Goal: Task Accomplishment & Management: Manage account settings

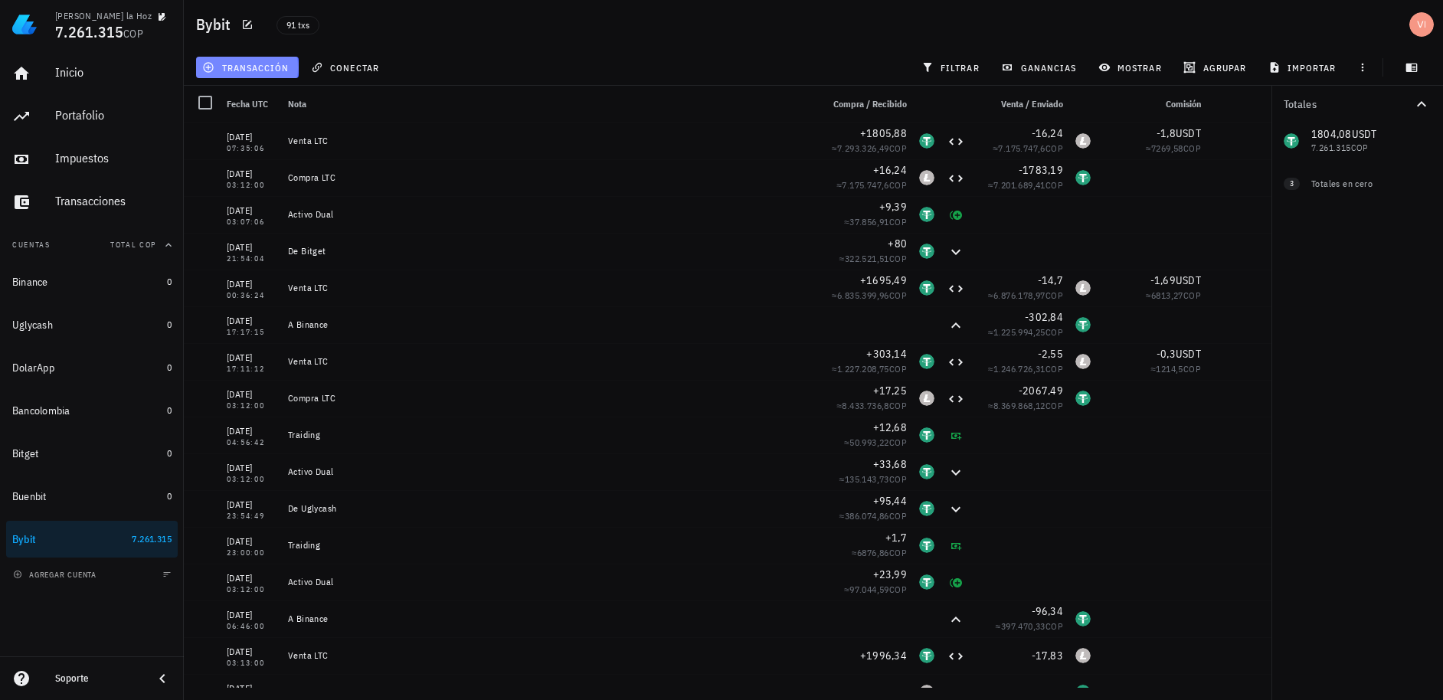
click at [221, 66] on span "transacción" at bounding box center [246, 67] width 83 height 12
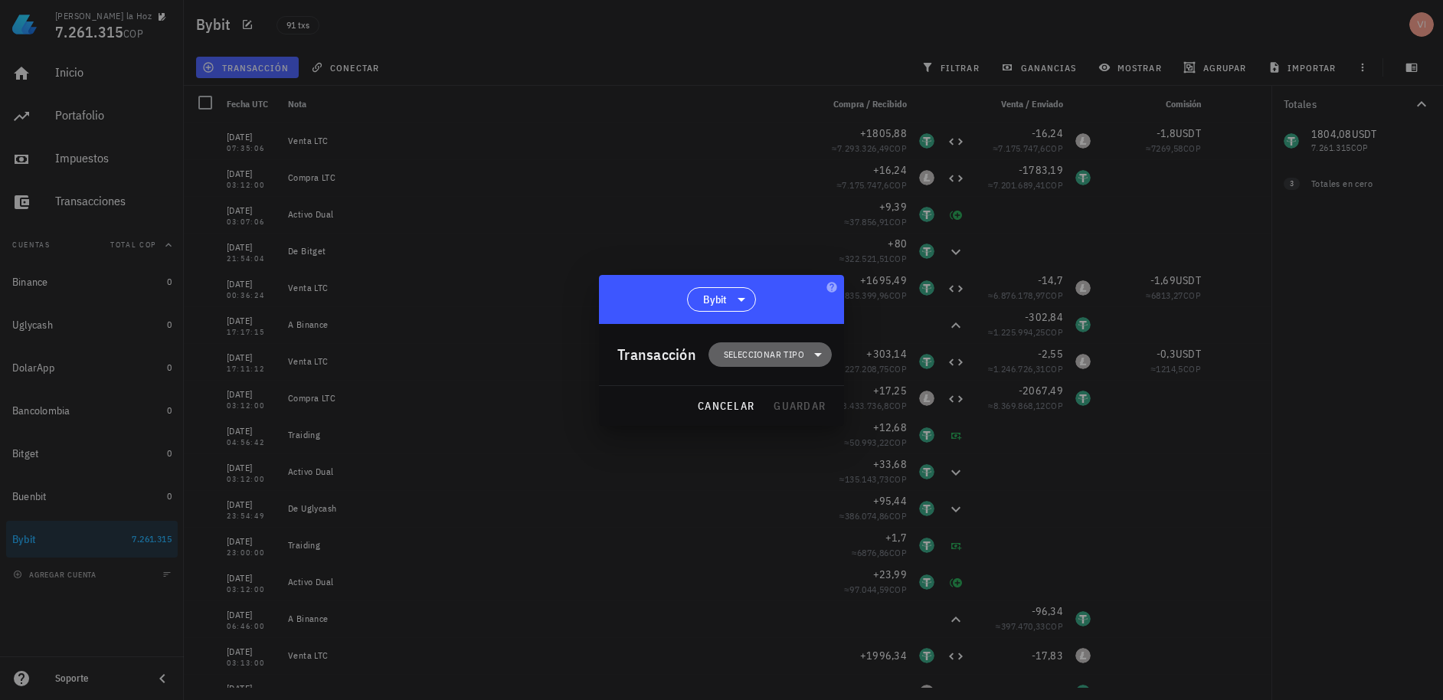
click at [718, 348] on span "Seleccionar tipo" at bounding box center [770, 354] width 123 height 25
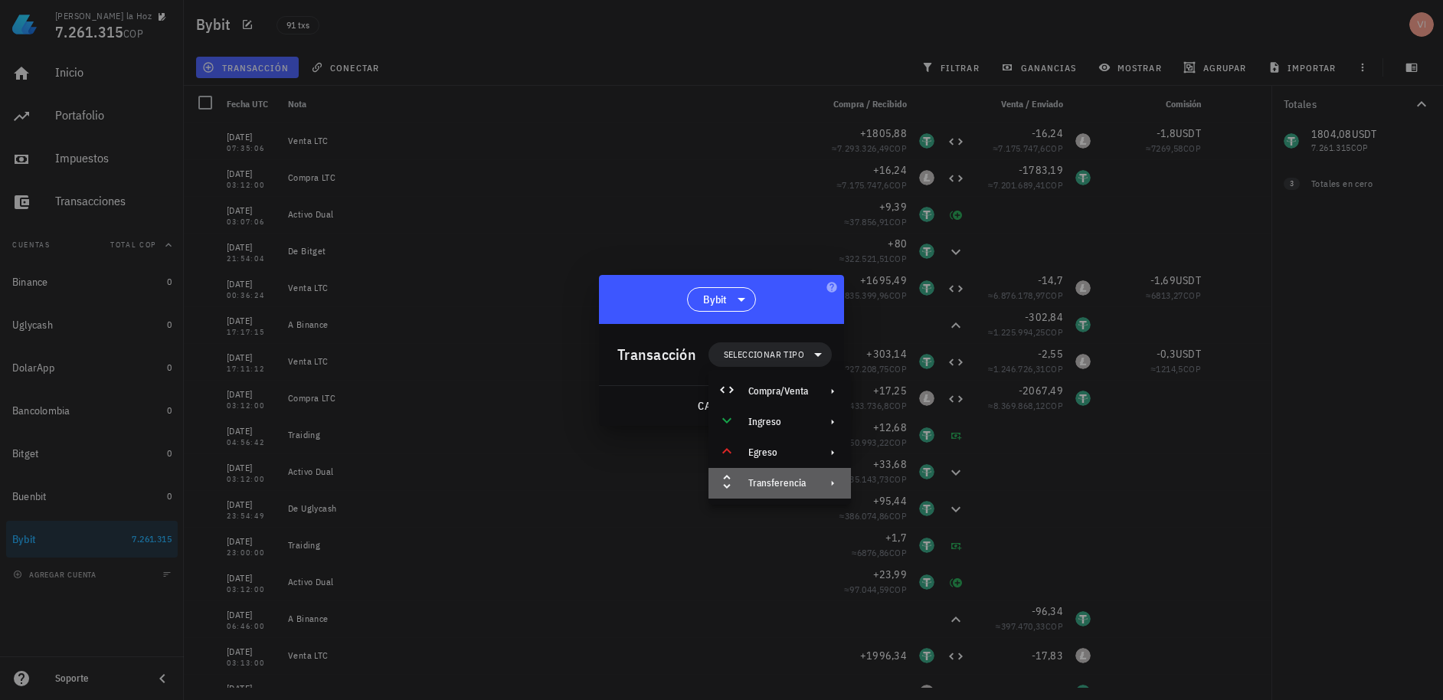
click at [761, 496] on div "Transferencia" at bounding box center [780, 483] width 142 height 31
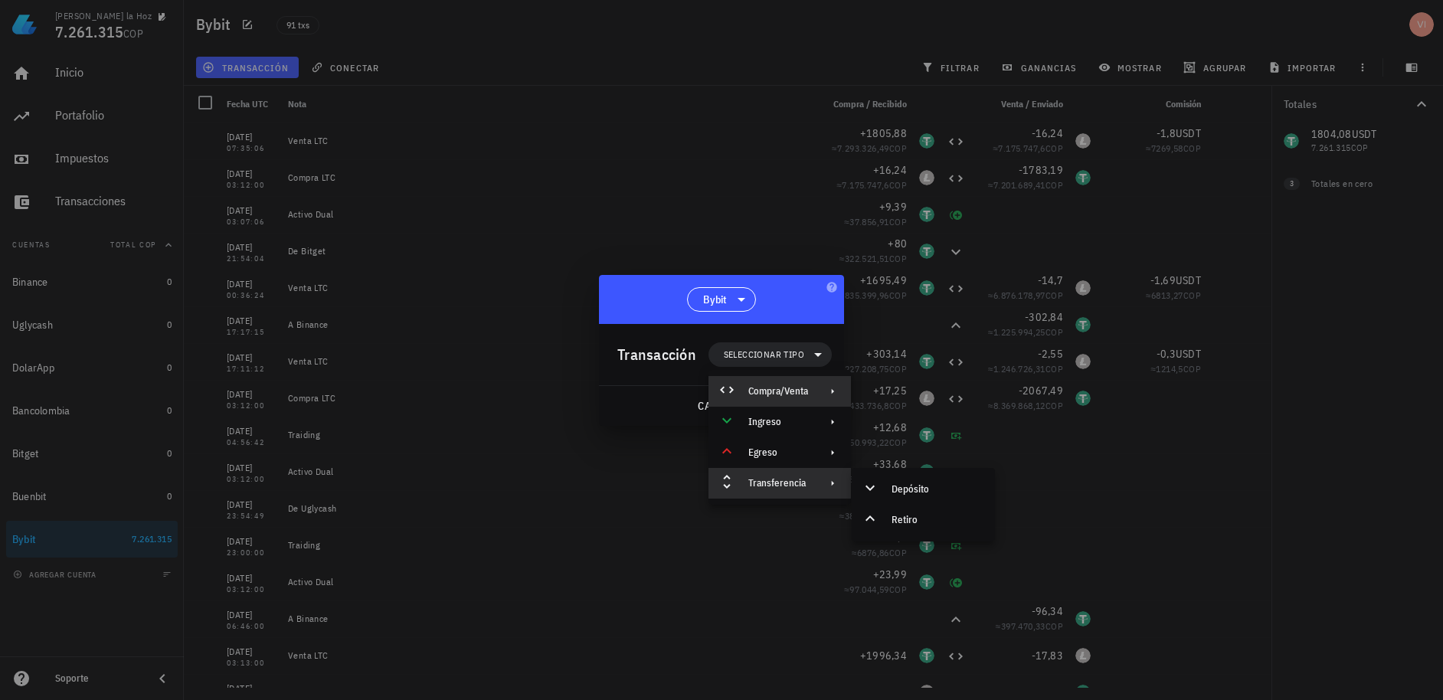
click at [800, 382] on div "Compra/Venta" at bounding box center [780, 391] width 142 height 31
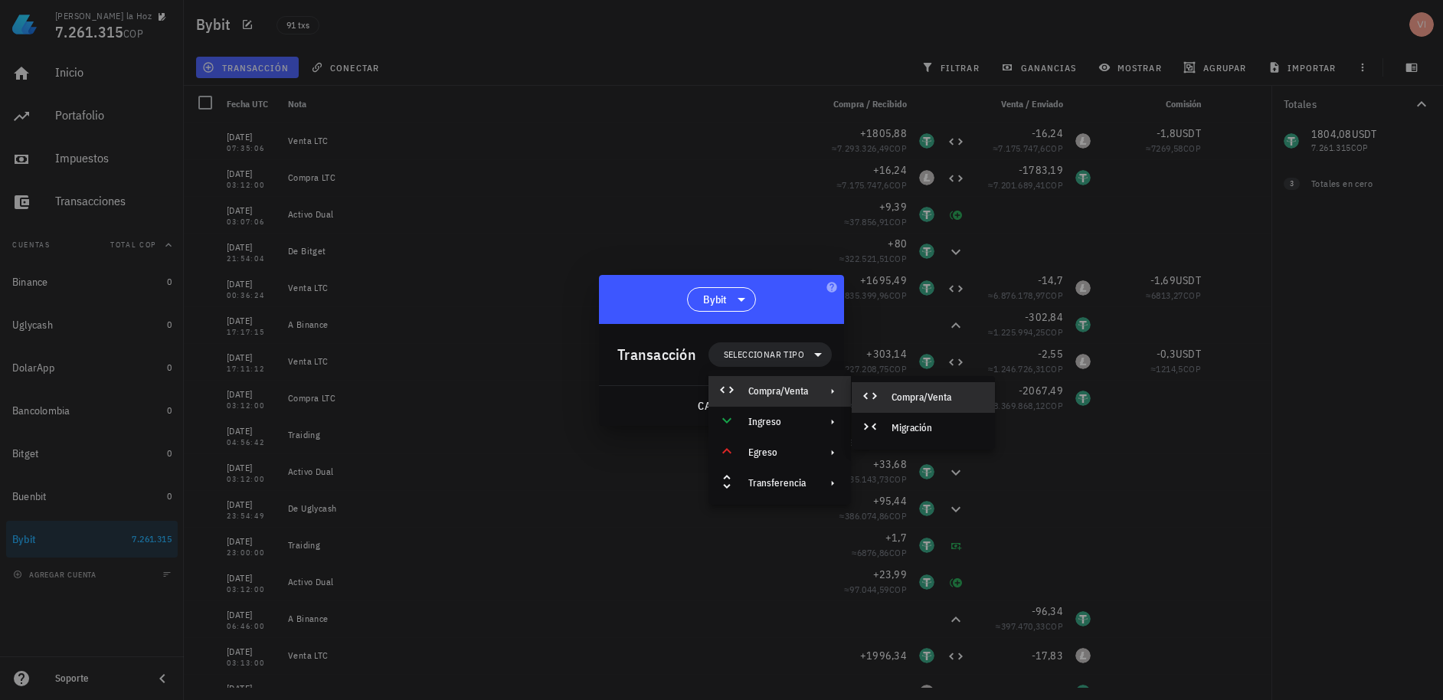
click at [896, 389] on div "Compra/Venta" at bounding box center [923, 397] width 143 height 31
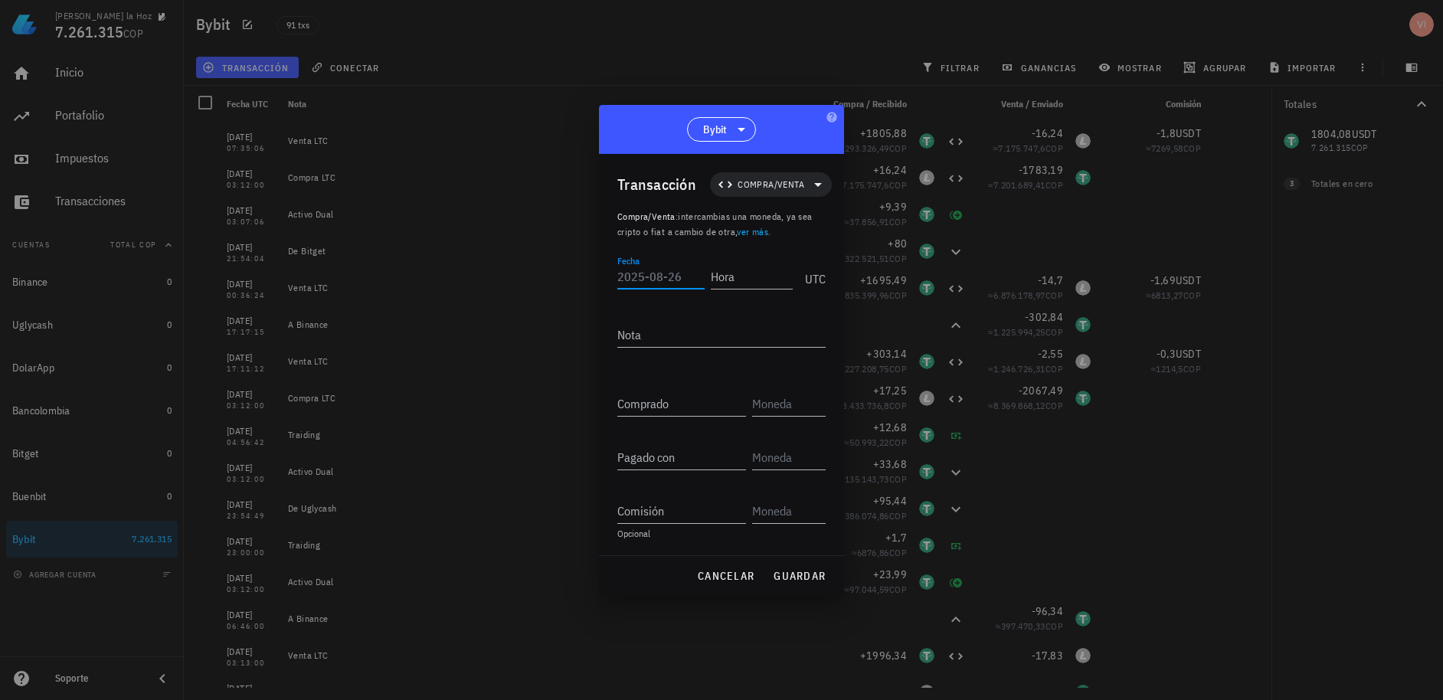
click at [633, 281] on input "Fecha" at bounding box center [660, 276] width 87 height 25
type input "[DATE]"
type input "03:12:00"
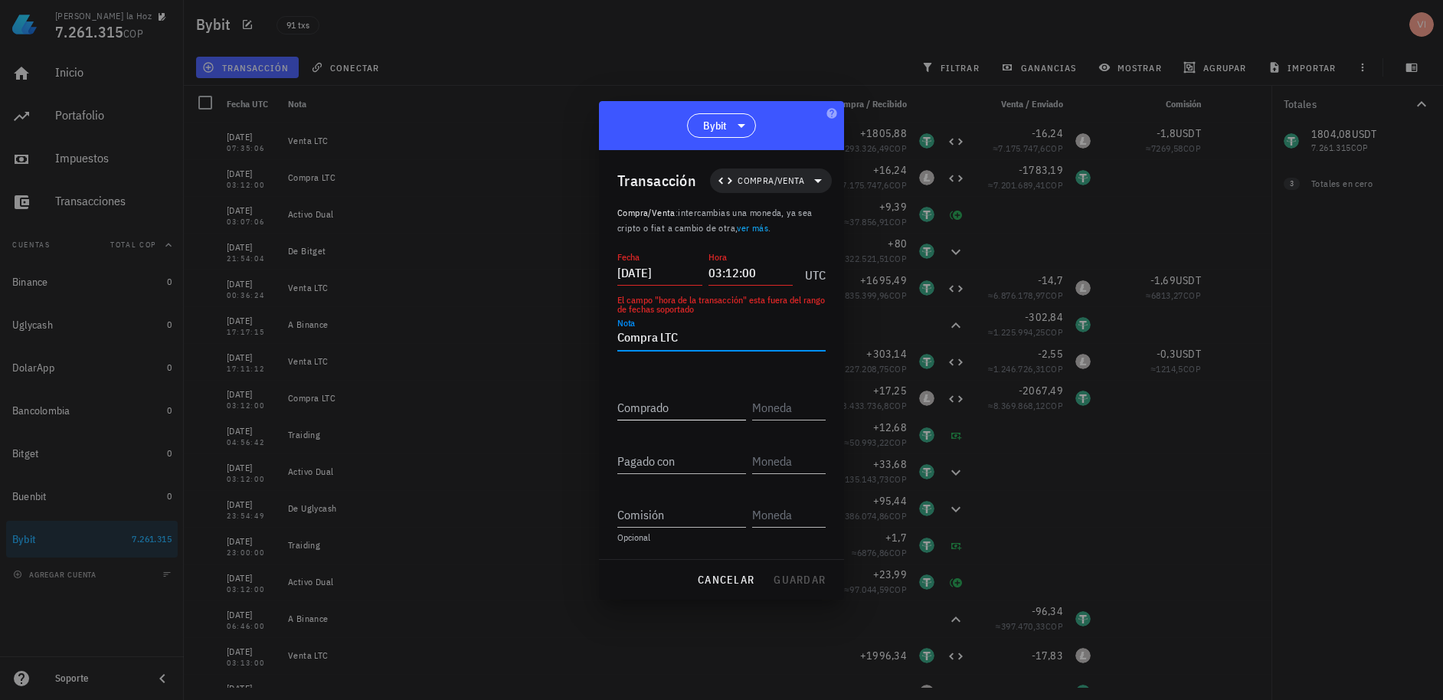
type textarea "Compra LTC"
click at [678, 407] on input "Comprado" at bounding box center [681, 407] width 129 height 25
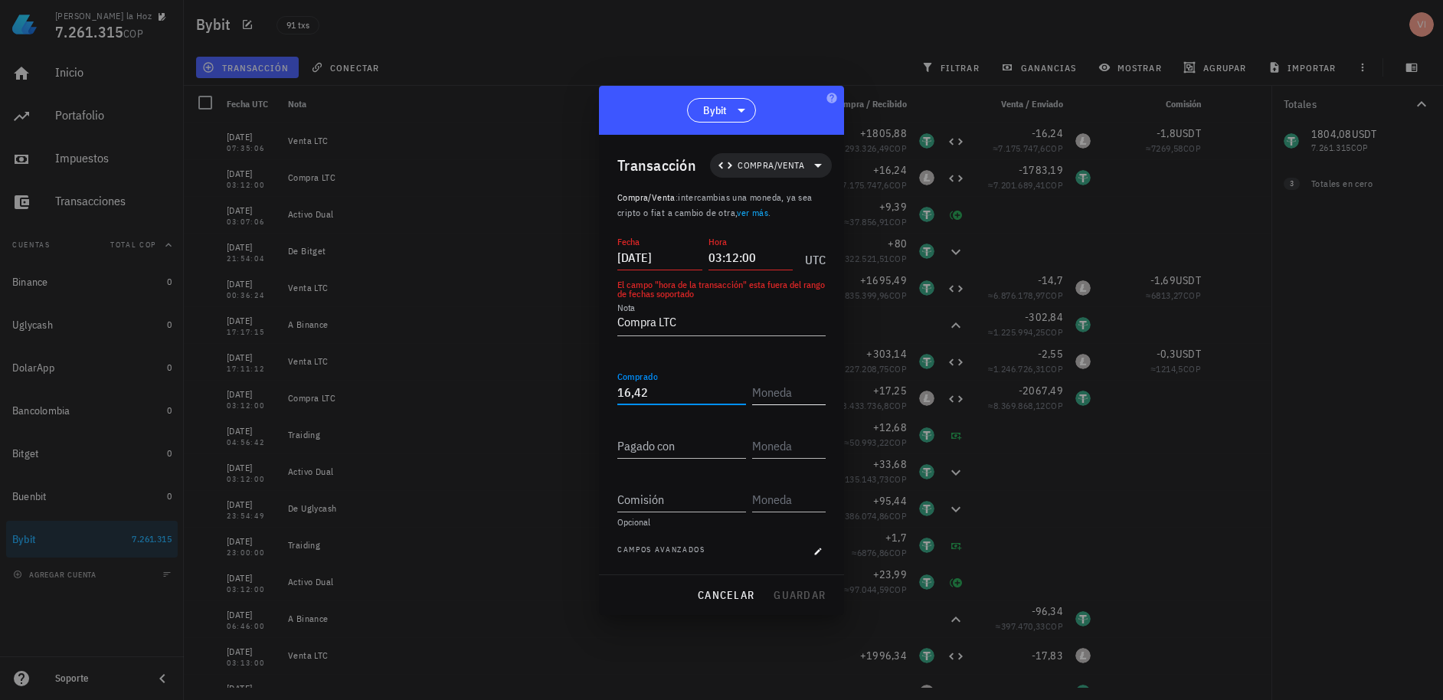
type input "16,42"
type input "C"
type input "U"
type input "C"
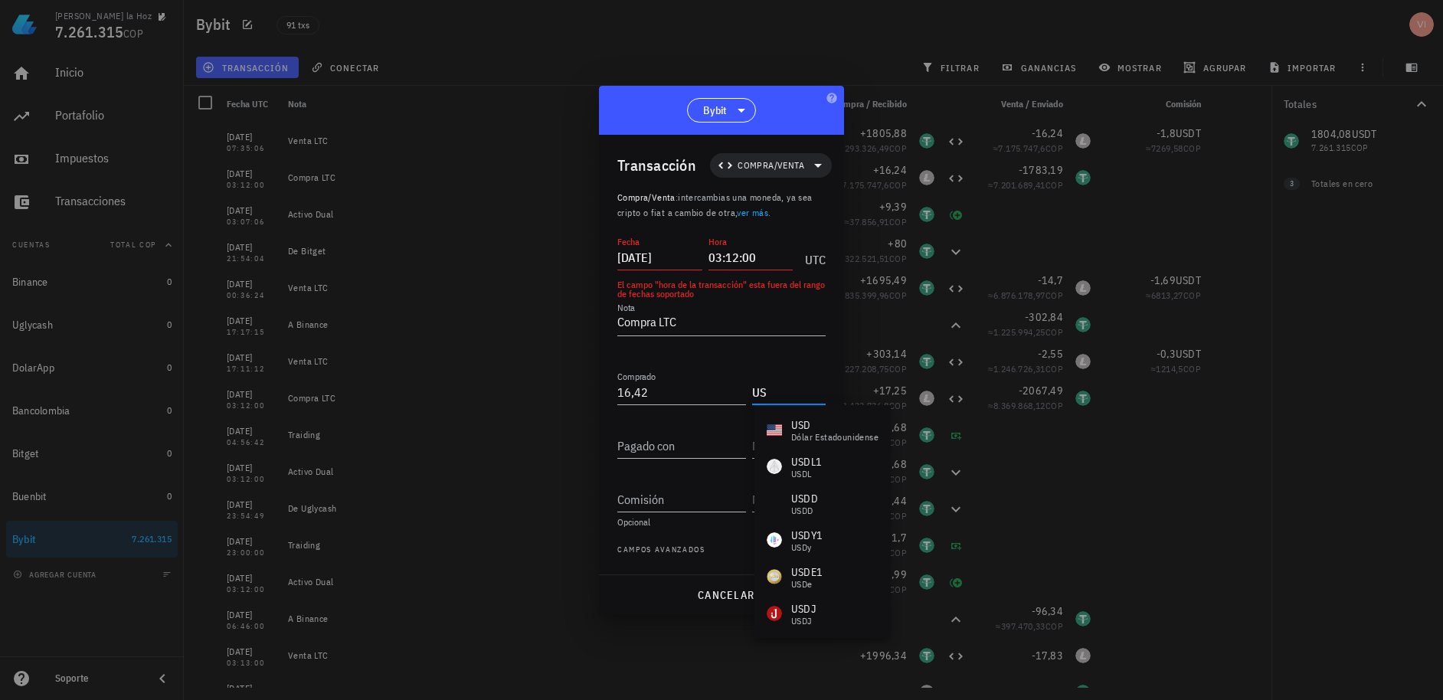
type input "U"
type input "K"
click at [810, 437] on div "Litecoin" at bounding box center [806, 437] width 31 height 9
type input "LTC"
click at [687, 459] on div "Pagado con" at bounding box center [721, 448] width 208 height 54
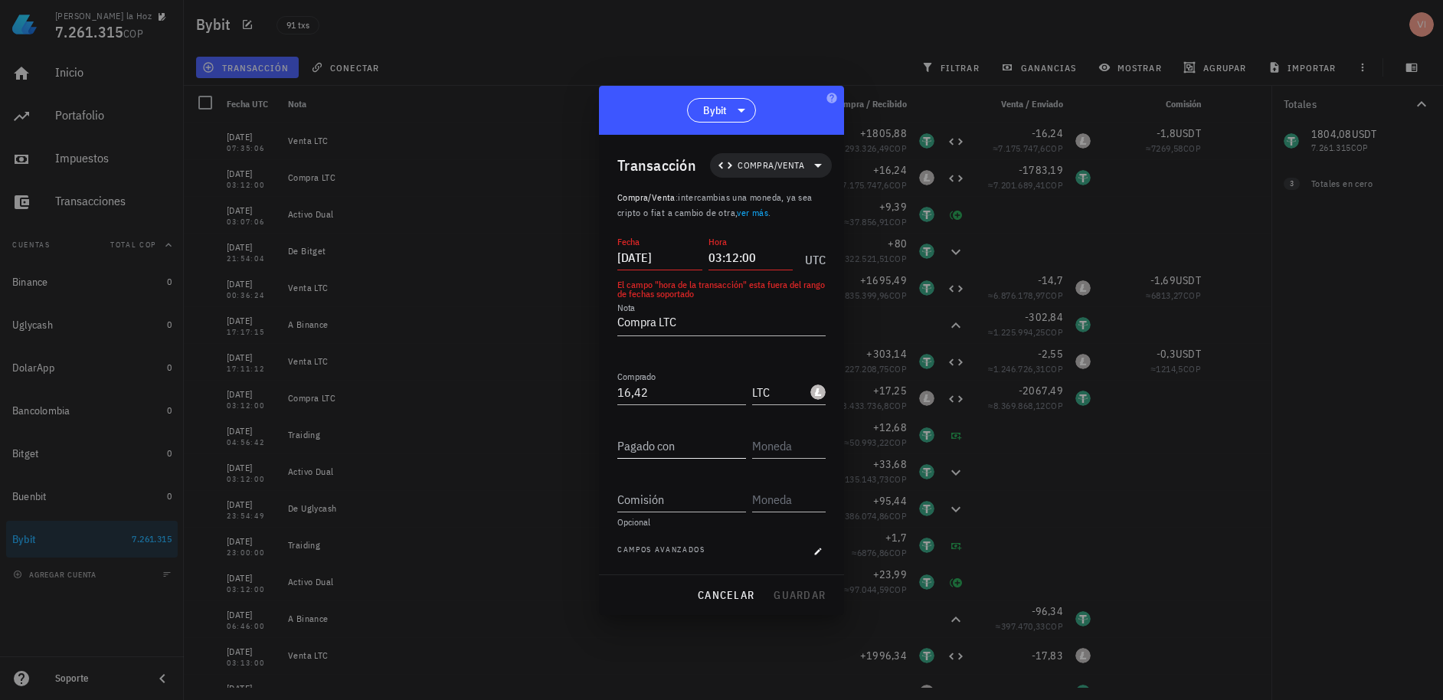
click at [676, 454] on input "Pagado con" at bounding box center [681, 446] width 129 height 25
type input "1.805,88"
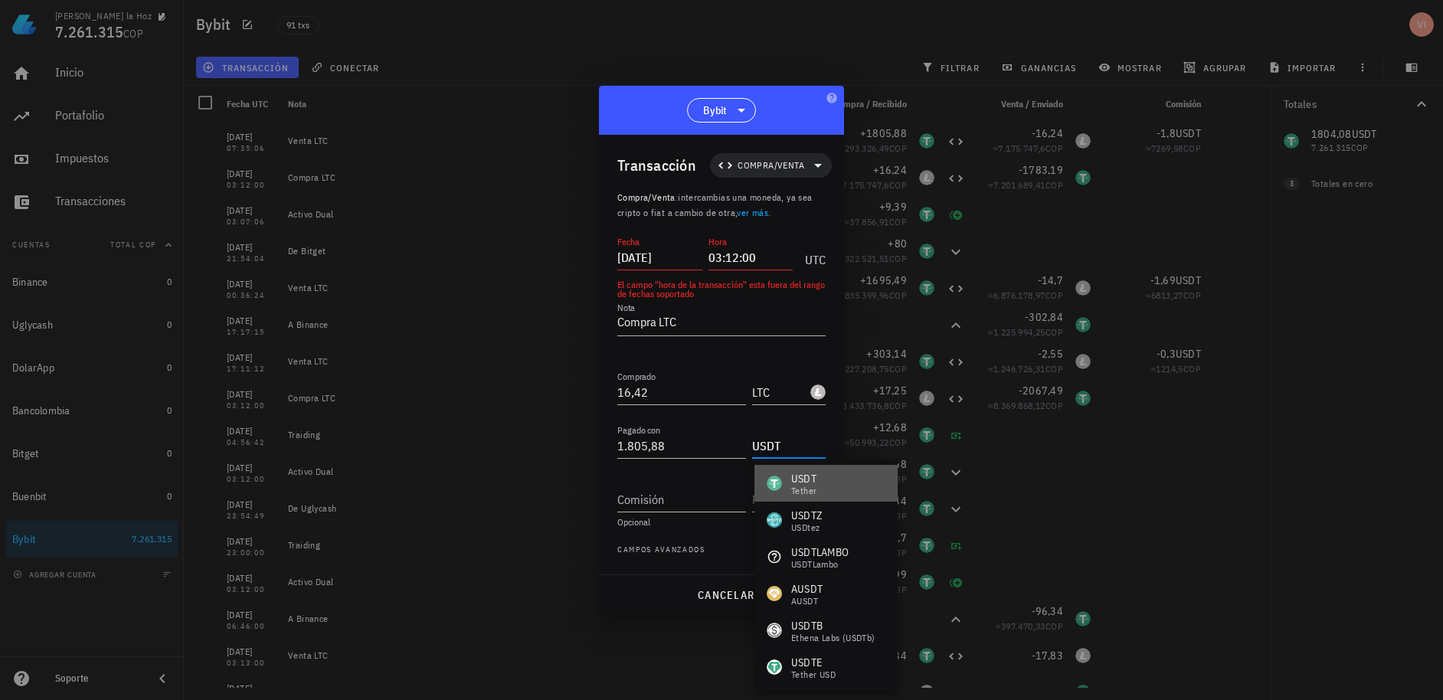
click at [768, 480] on div "USDT-icon" at bounding box center [774, 483] width 15 height 15
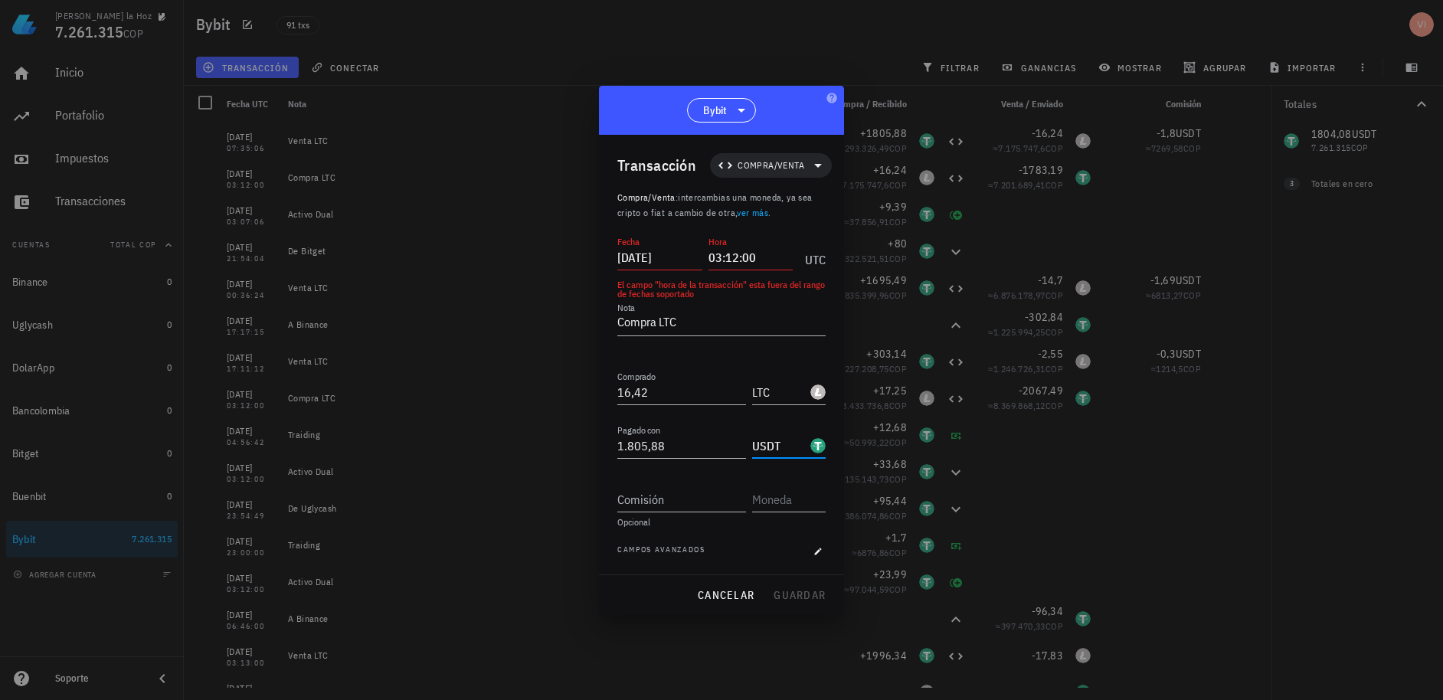
type input "USDT"
click at [667, 260] on input "[DATE]" at bounding box center [659, 257] width 85 height 25
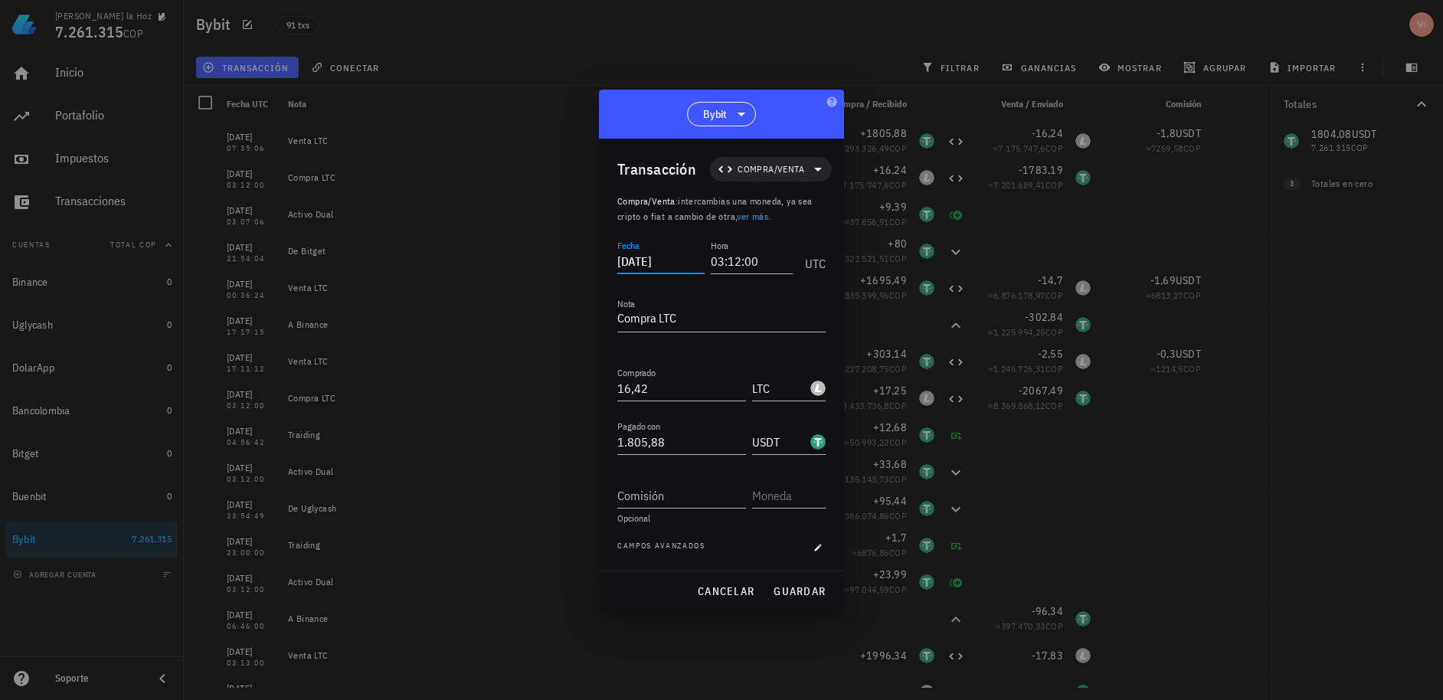
drag, startPoint x: 676, startPoint y: 260, endPoint x: 683, endPoint y: 258, distance: 7.8
click at [683, 258] on input "[DATE]" at bounding box center [660, 261] width 87 height 25
drag, startPoint x: 672, startPoint y: 264, endPoint x: 686, endPoint y: 262, distance: 14.7
click at [686, 262] on input "[DATE]" at bounding box center [660, 261] width 87 height 25
click at [680, 260] on input "[DATE]" at bounding box center [660, 261] width 87 height 25
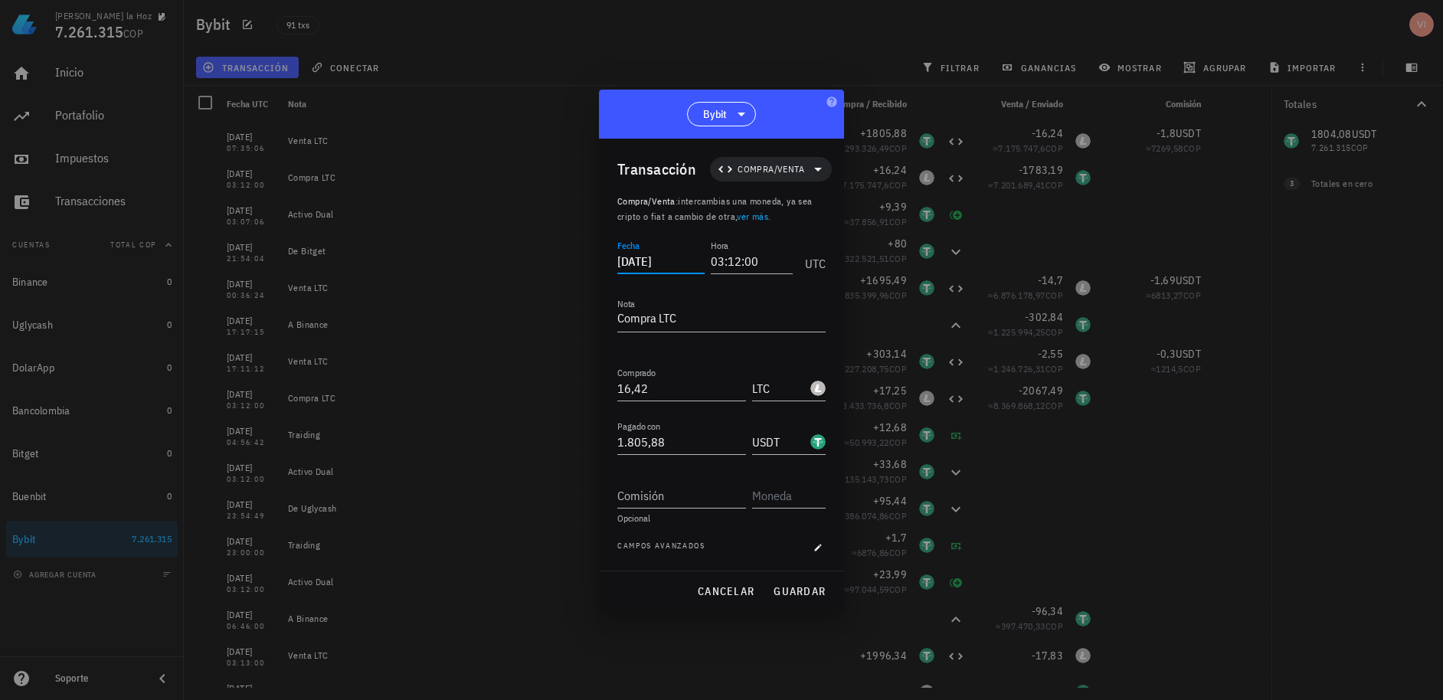
drag, startPoint x: 672, startPoint y: 265, endPoint x: 679, endPoint y: 262, distance: 8.2
click at [679, 262] on input "[DATE]" at bounding box center [660, 261] width 87 height 25
drag, startPoint x: 672, startPoint y: 264, endPoint x: 681, endPoint y: 261, distance: 9.7
click at [681, 261] on input "[DATE]" at bounding box center [660, 261] width 87 height 25
drag, startPoint x: 674, startPoint y: 266, endPoint x: 685, endPoint y: 263, distance: 11.2
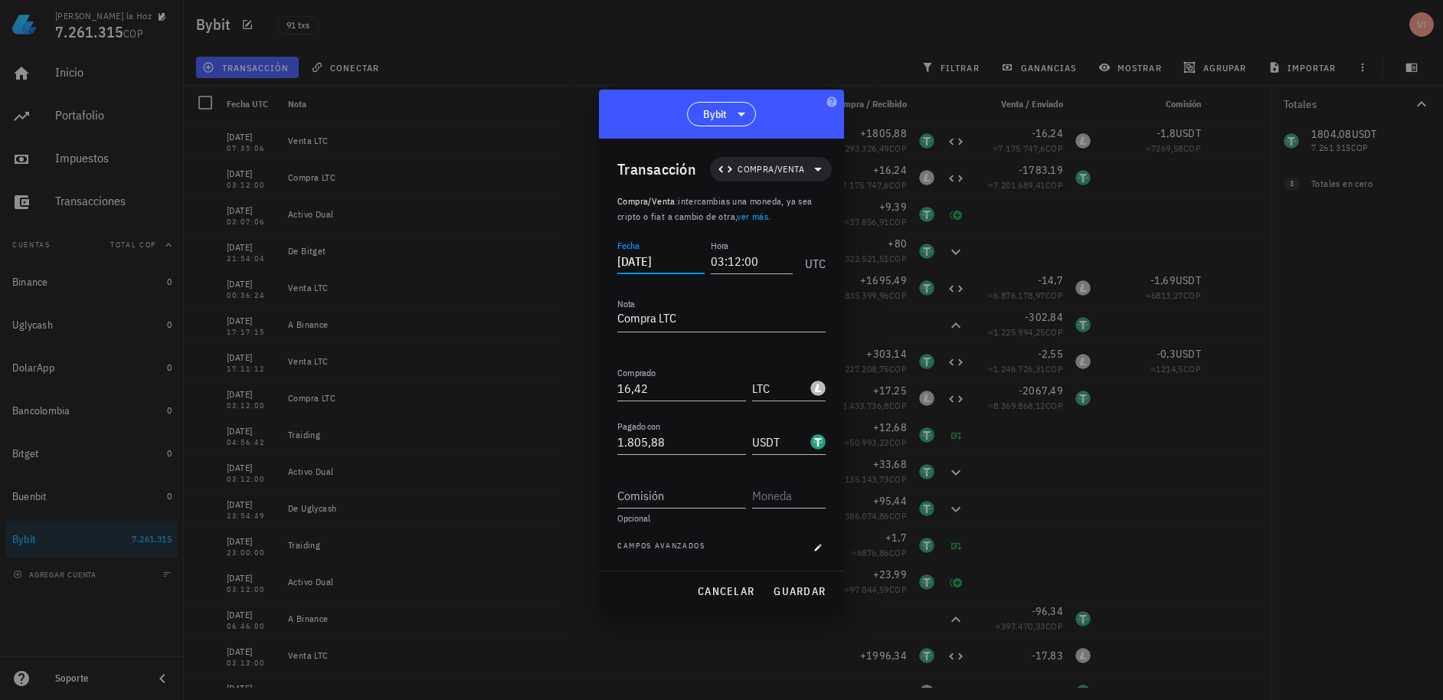
click at [685, 263] on input "[DATE]" at bounding box center [660, 261] width 87 height 25
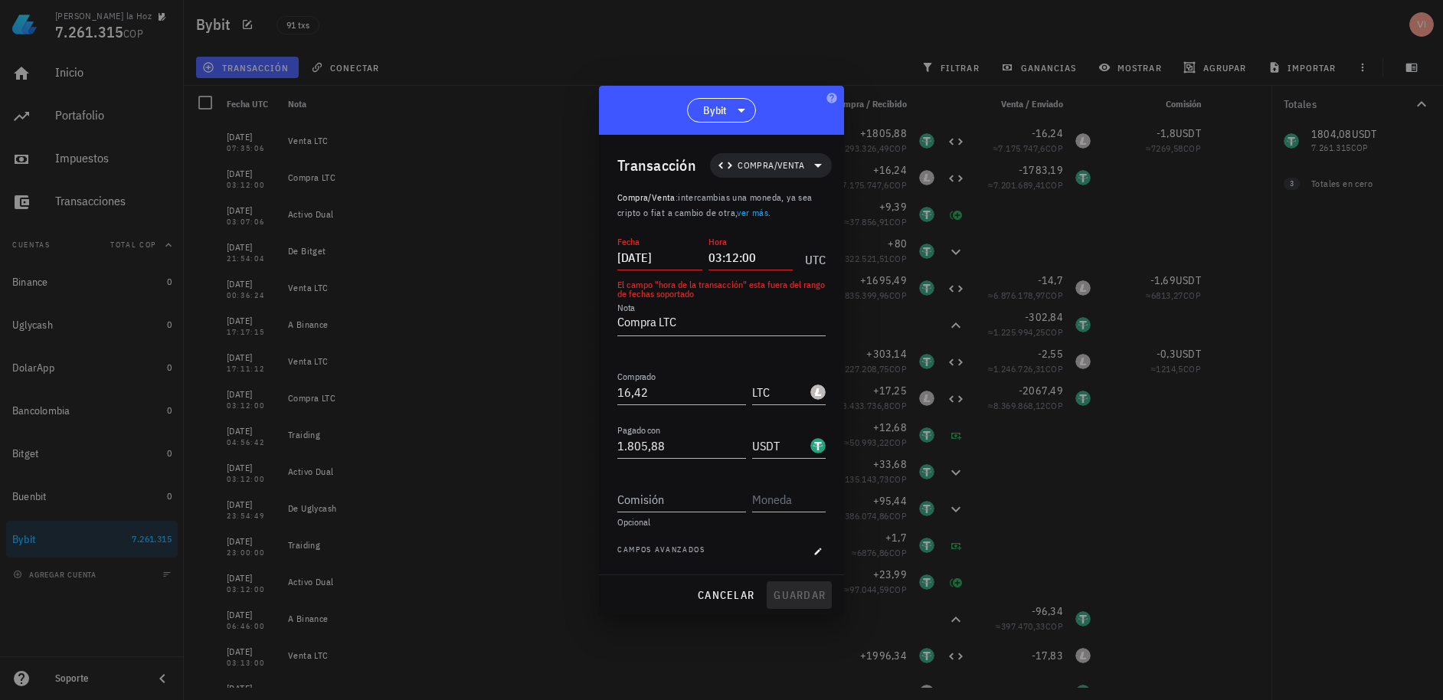
click at [775, 587] on div "cancelar guardar" at bounding box center [721, 595] width 245 height 40
drag, startPoint x: 672, startPoint y: 260, endPoint x: 682, endPoint y: 255, distance: 11.0
click at [682, 255] on input "[DATE]" at bounding box center [659, 257] width 85 height 25
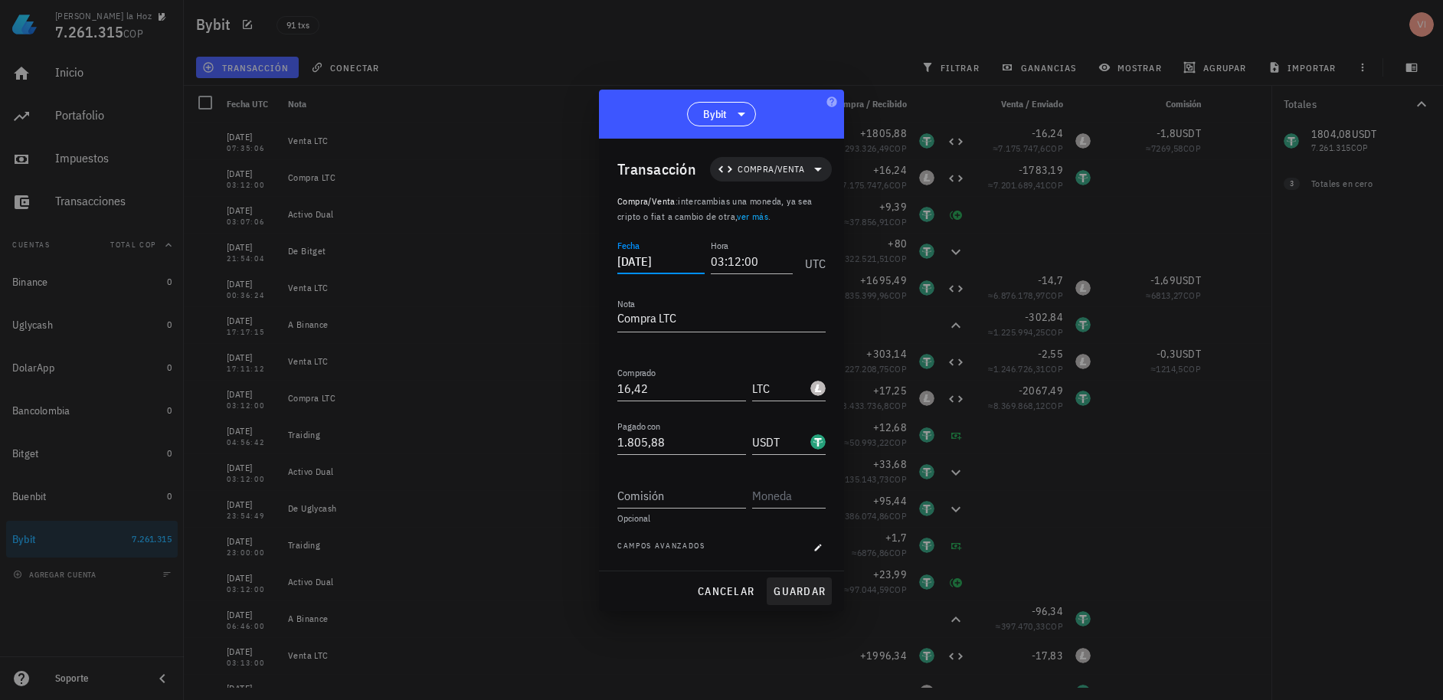
type input "[DATE]"
click at [792, 596] on span "guardar" at bounding box center [799, 591] width 53 height 14
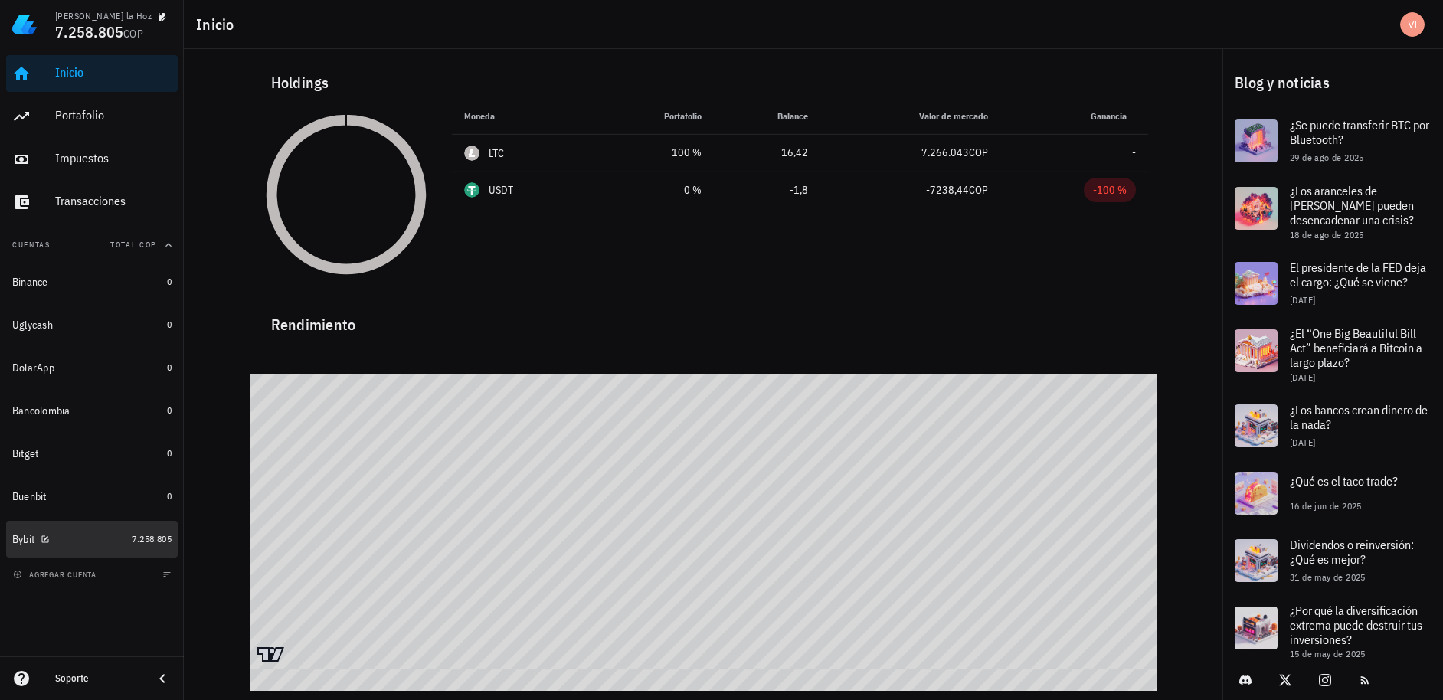
click at [135, 548] on link "Bybit 7.258.805" at bounding box center [92, 539] width 172 height 37
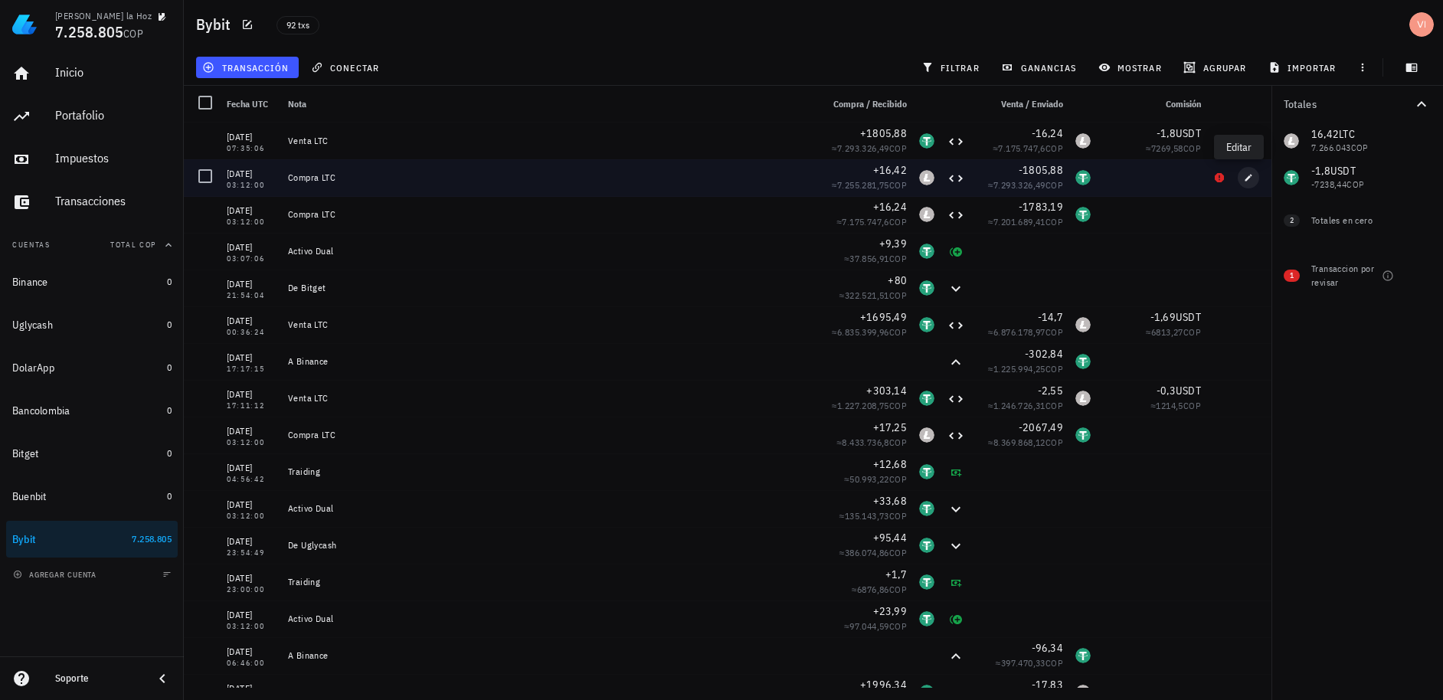
click at [1238, 182] on button "button" at bounding box center [1248, 177] width 21 height 21
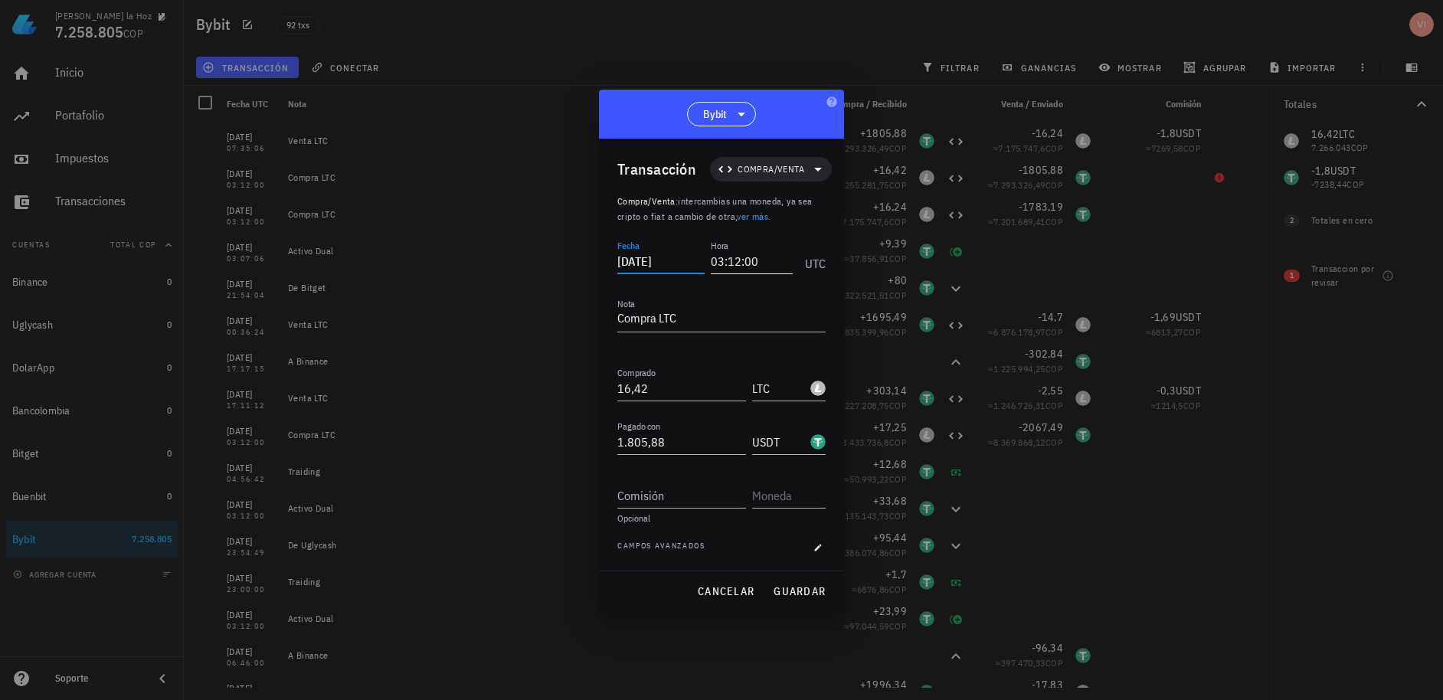
drag, startPoint x: 664, startPoint y: 266, endPoint x: 772, endPoint y: 254, distance: 108.6
click at [772, 254] on div "Fecha 2025-08-26 Hora 03:12:00 UTC" at bounding box center [721, 257] width 208 height 41
click at [807, 585] on span "guardar" at bounding box center [799, 591] width 53 height 14
type input "[DATE]"
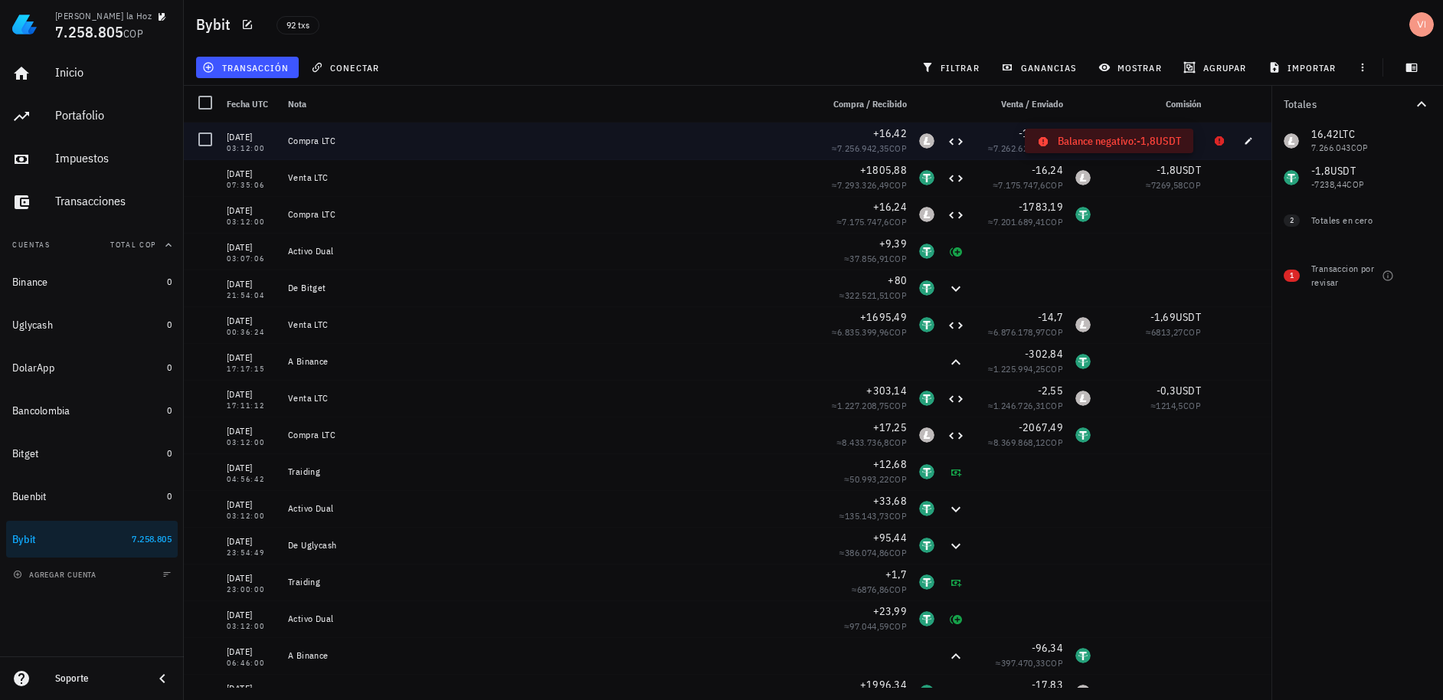
click at [1215, 140] on icon at bounding box center [1219, 140] width 9 height 9
click at [1244, 139] on icon "button" at bounding box center [1248, 140] width 9 height 9
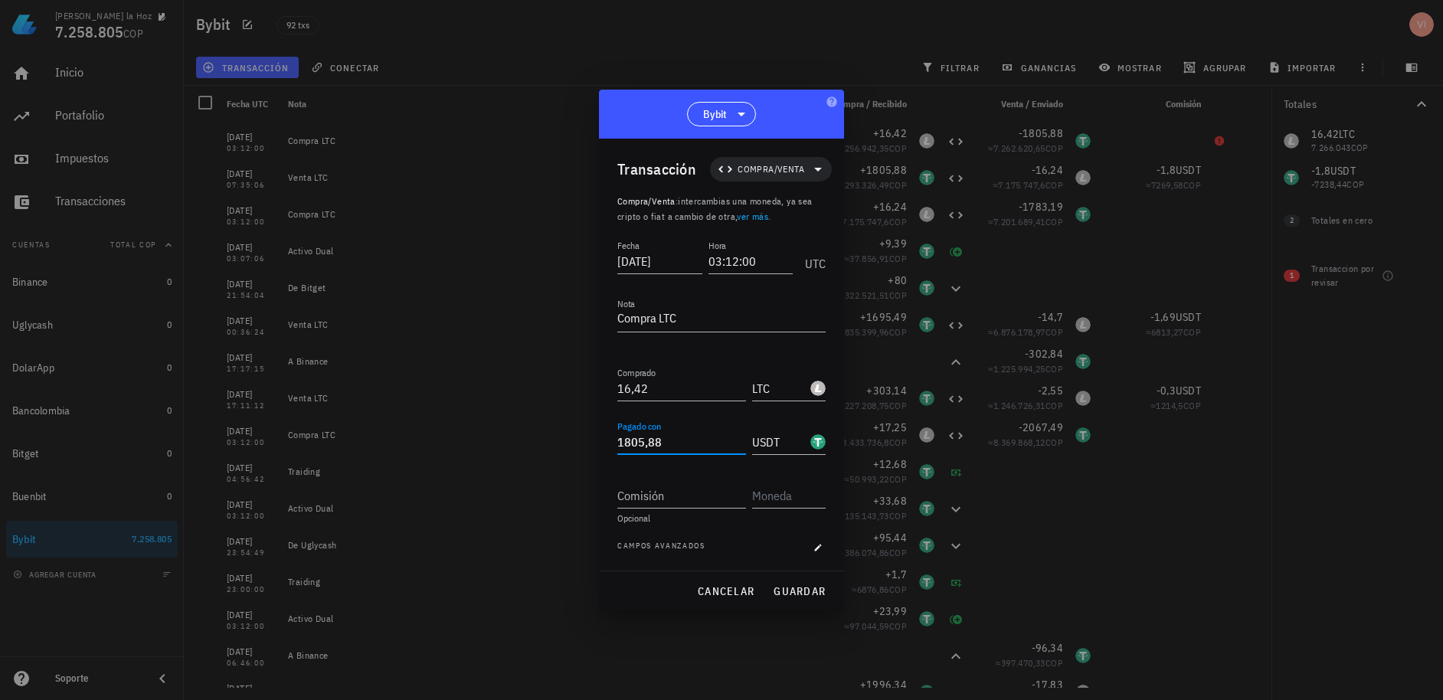
click at [695, 437] on input "1805,88" at bounding box center [681, 442] width 129 height 25
click at [800, 587] on span "guardar" at bounding box center [799, 591] width 53 height 14
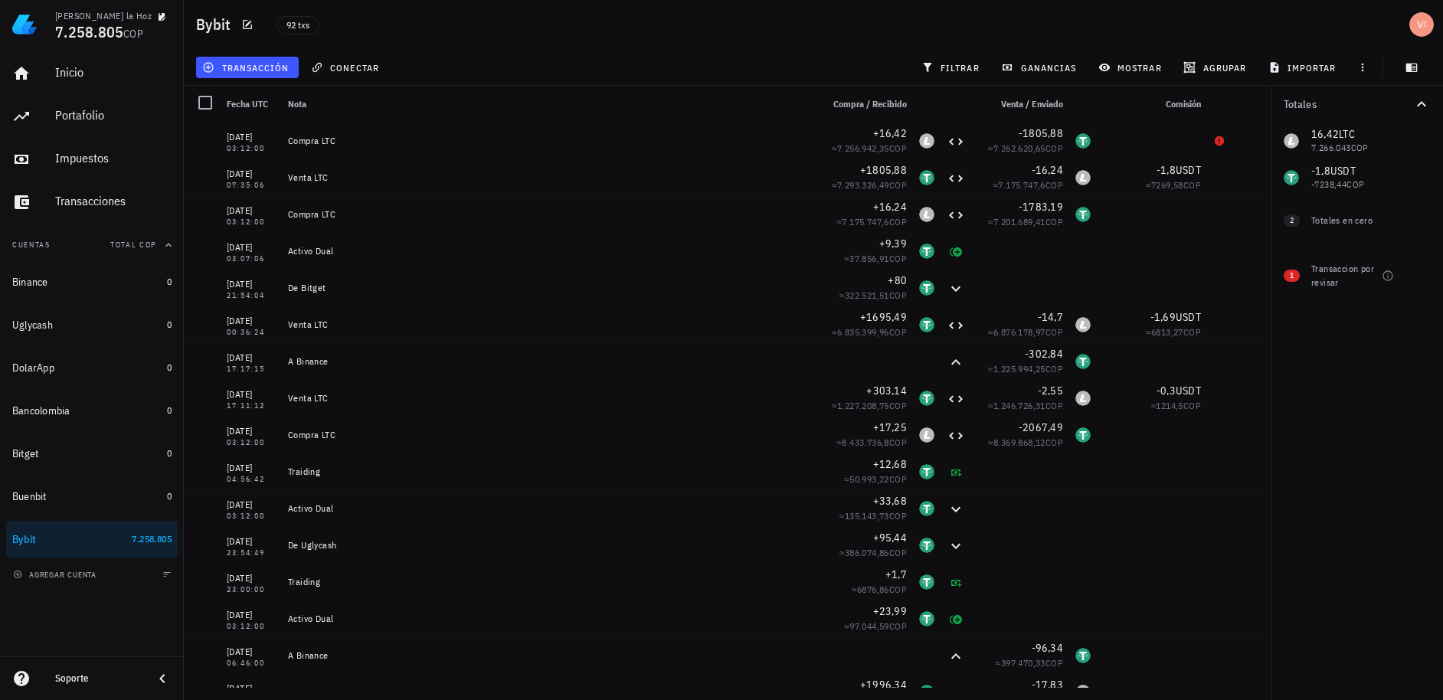
click at [1324, 178] on div "16,42 LTC 7.266.043 COP 0 BTC 0 COP 0 DOGE 0 COP -1,8 USDT -7238,44 COP" at bounding box center [1357, 160] width 172 height 74
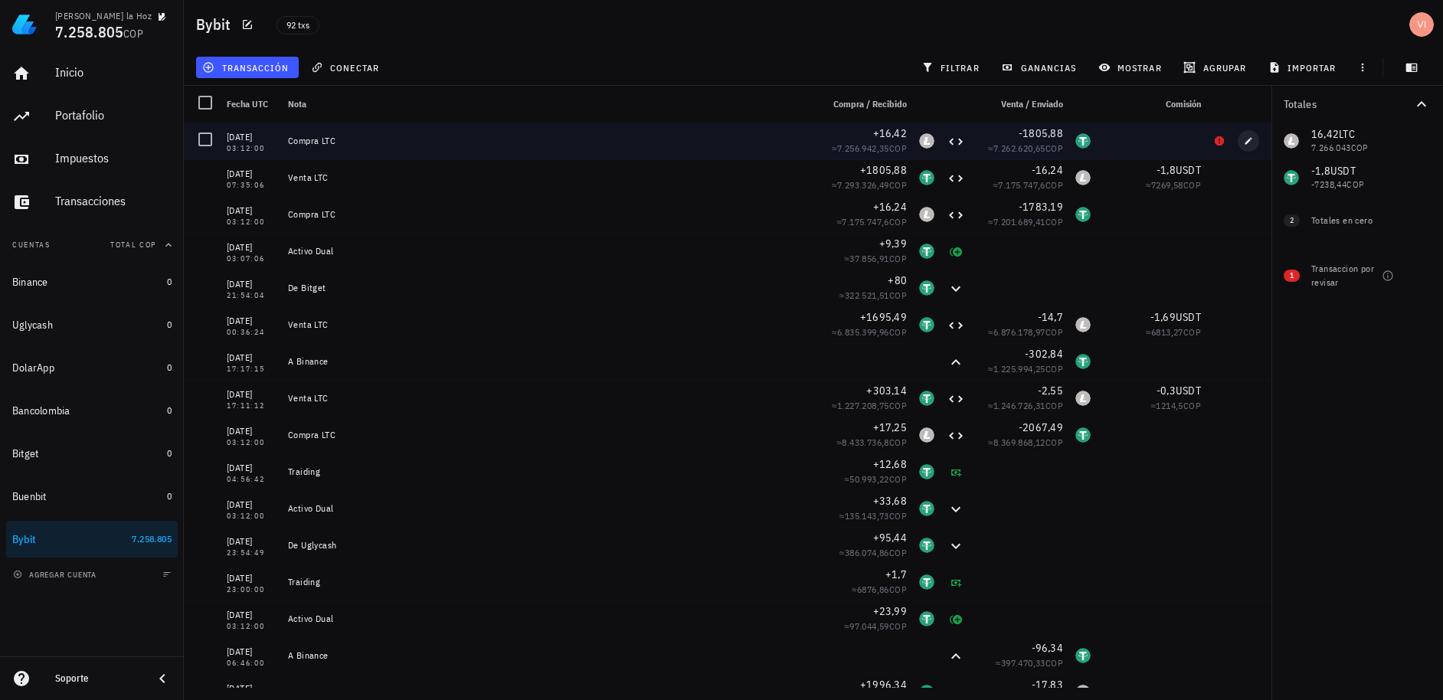
click at [1248, 134] on button "button" at bounding box center [1248, 140] width 21 height 21
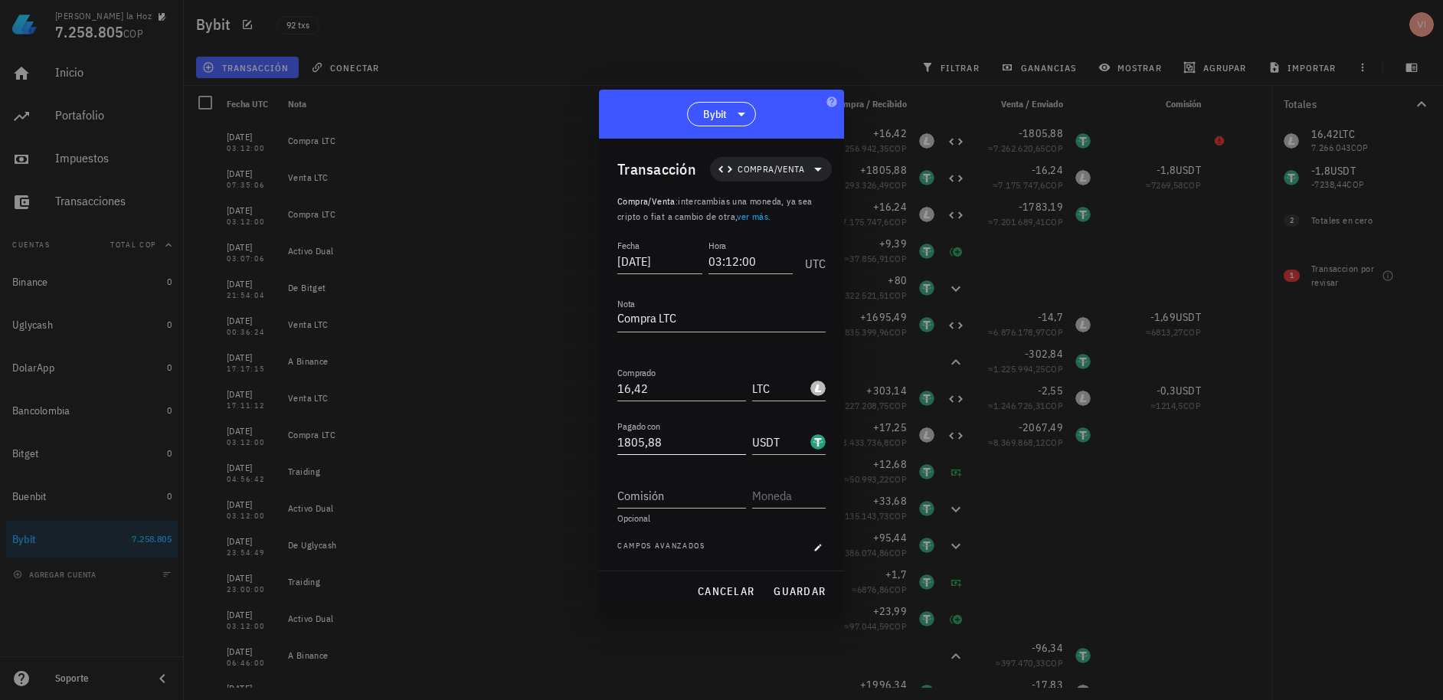
click at [666, 447] on input "1805,88" at bounding box center [681, 442] width 129 height 25
click at [775, 591] on span "guardar" at bounding box center [799, 591] width 53 height 14
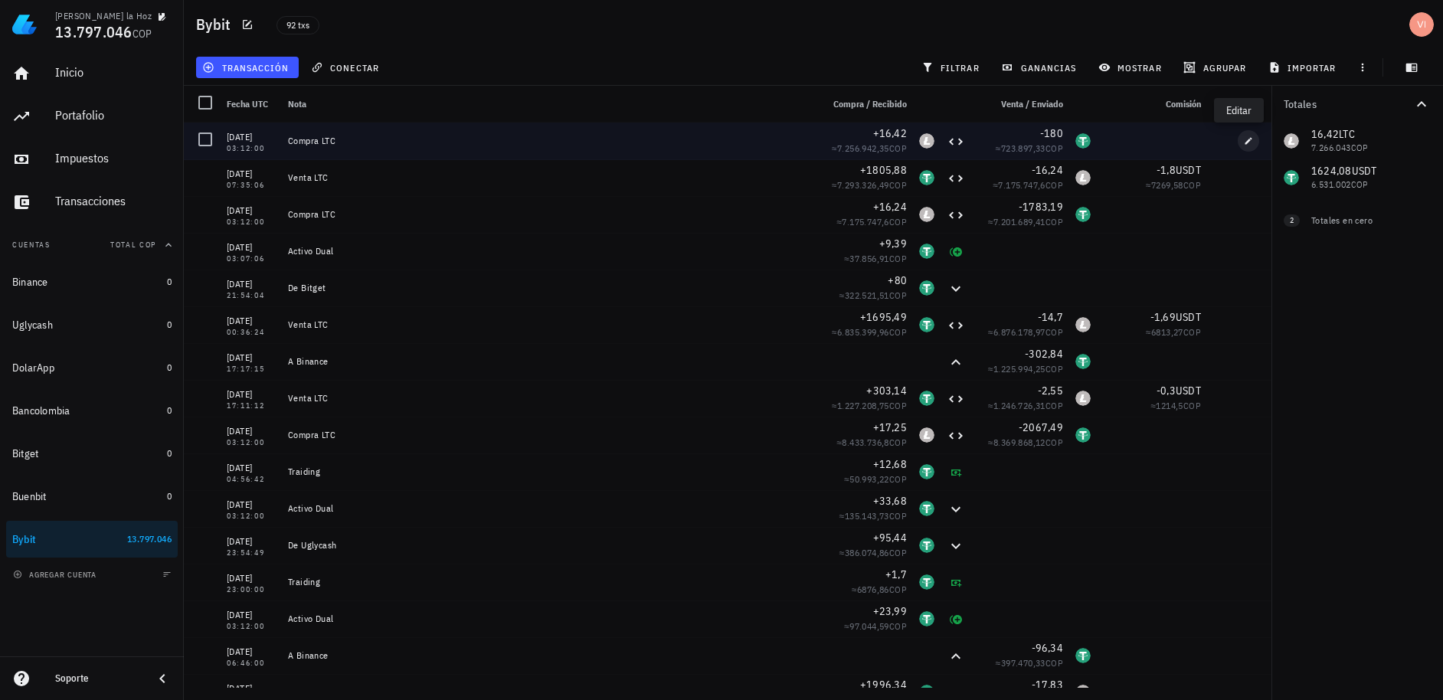
click at [1244, 139] on icon "button" at bounding box center [1248, 140] width 9 height 9
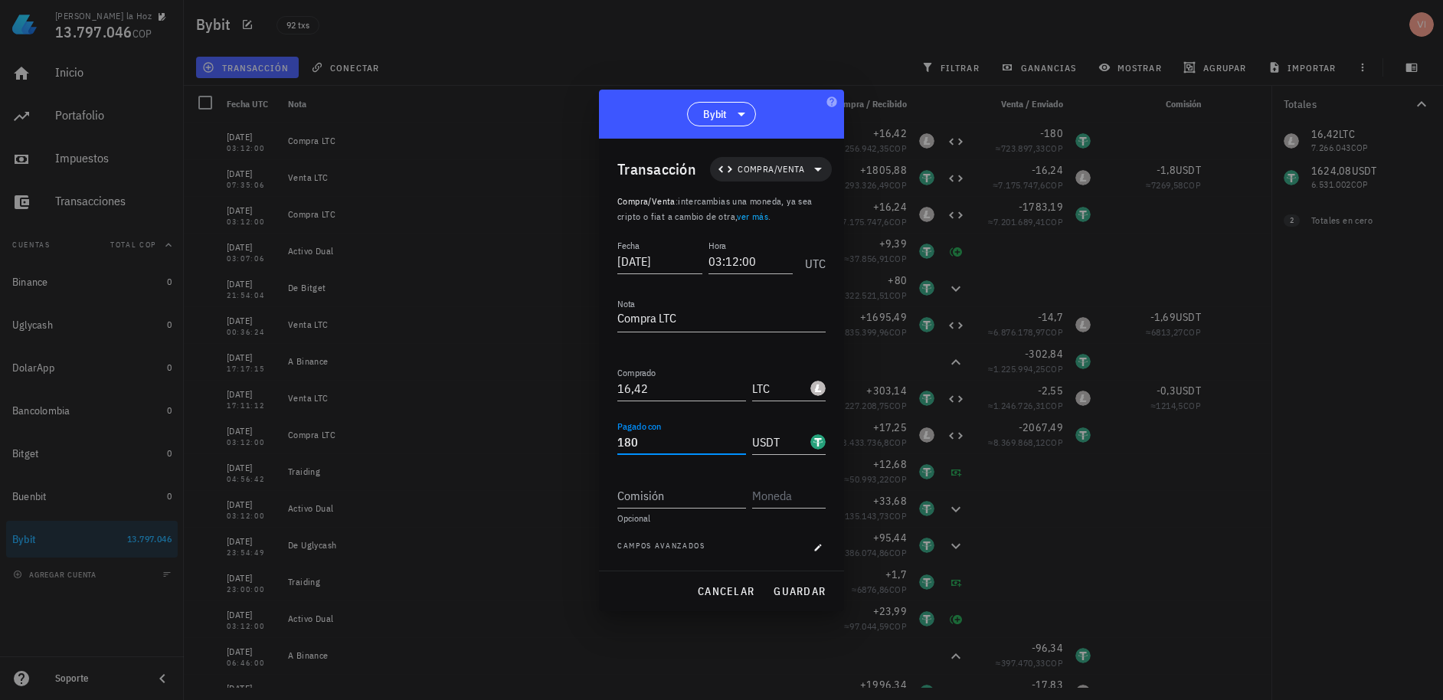
drag, startPoint x: 620, startPoint y: 447, endPoint x: 594, endPoint y: 447, distance: 25.3
click at [595, 447] on div "Victor De la Hoz 13.797.046 COP Inicio Portafolio Impuestos Transacciones Cuent…" at bounding box center [721, 350] width 1443 height 700
click at [804, 592] on span "guardar" at bounding box center [799, 591] width 53 height 14
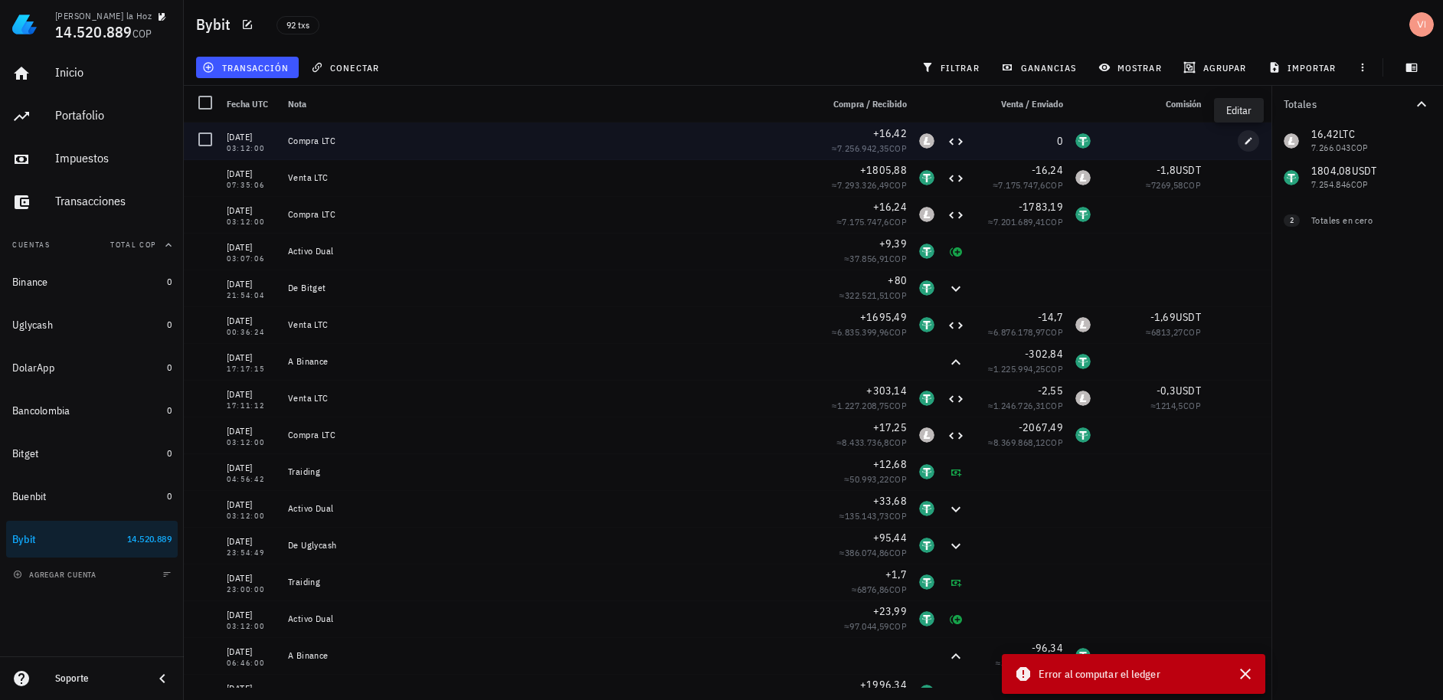
click at [1244, 143] on span "button" at bounding box center [1248, 140] width 21 height 9
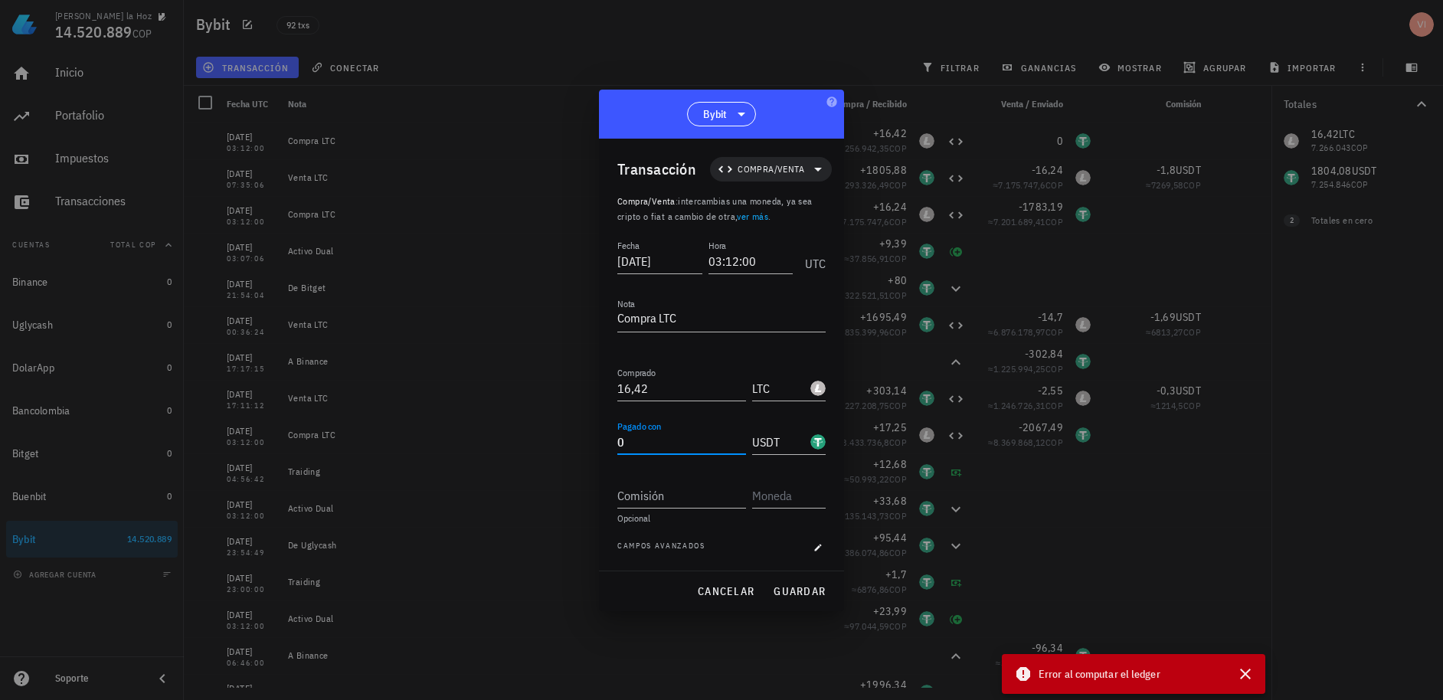
drag, startPoint x: 648, startPoint y: 439, endPoint x: 561, endPoint y: 450, distance: 87.3
click at [563, 450] on div "Victor De la Hoz 14.520.889 COP Inicio Portafolio Impuestos Transacciones Cuent…" at bounding box center [721, 350] width 1443 height 700
click at [772, 592] on button "guardar" at bounding box center [799, 592] width 65 height 28
type input "0"
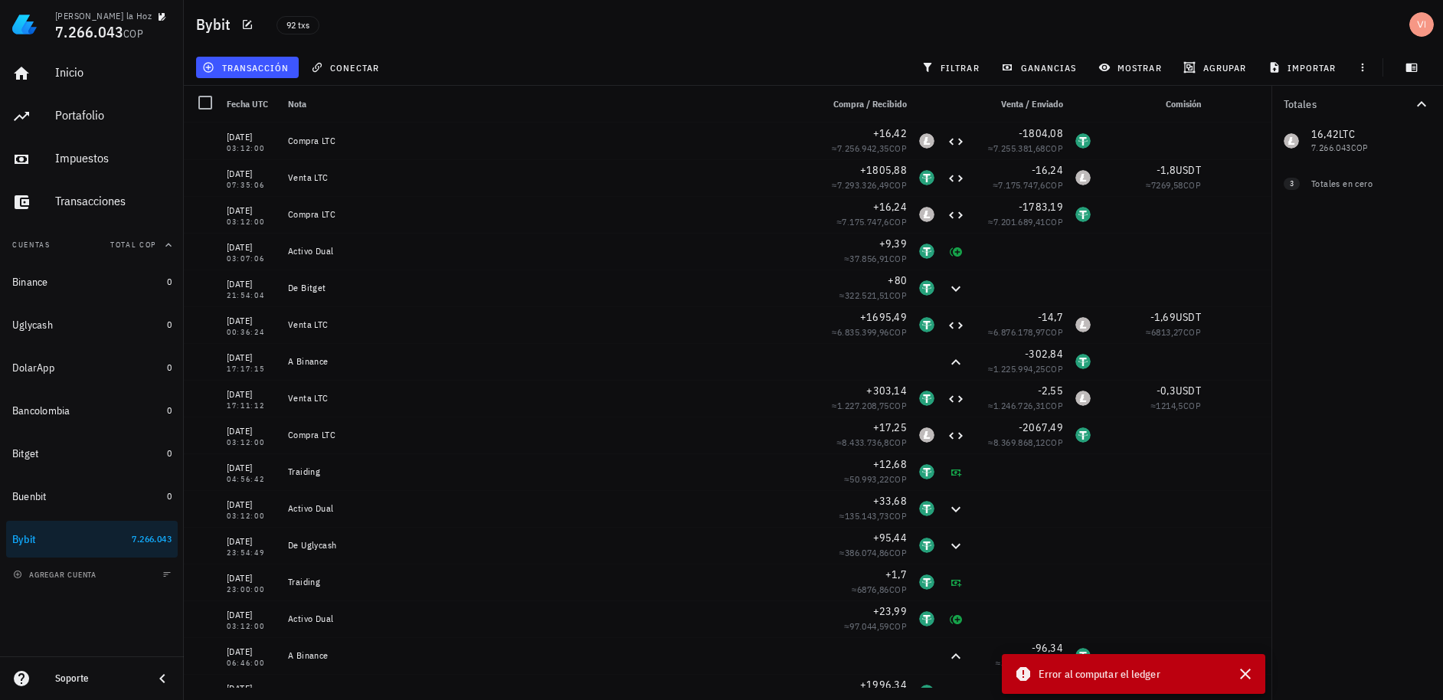
click at [259, 80] on div "transacción" at bounding box center [247, 68] width 109 height 28
click at [254, 73] on span "transacción" at bounding box center [246, 67] width 83 height 12
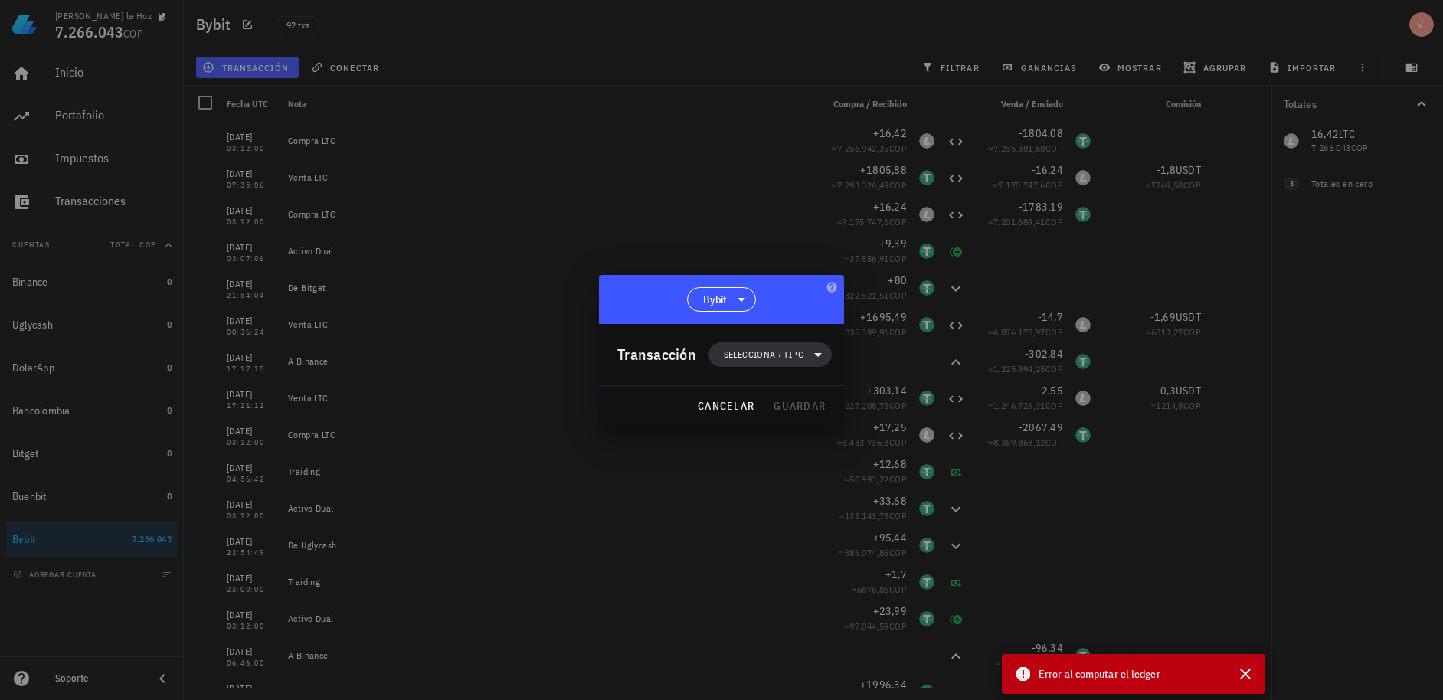
click at [748, 364] on span "Seleccionar tipo" at bounding box center [770, 354] width 105 height 25
click at [778, 486] on div "Transferencia" at bounding box center [778, 483] width 60 height 12
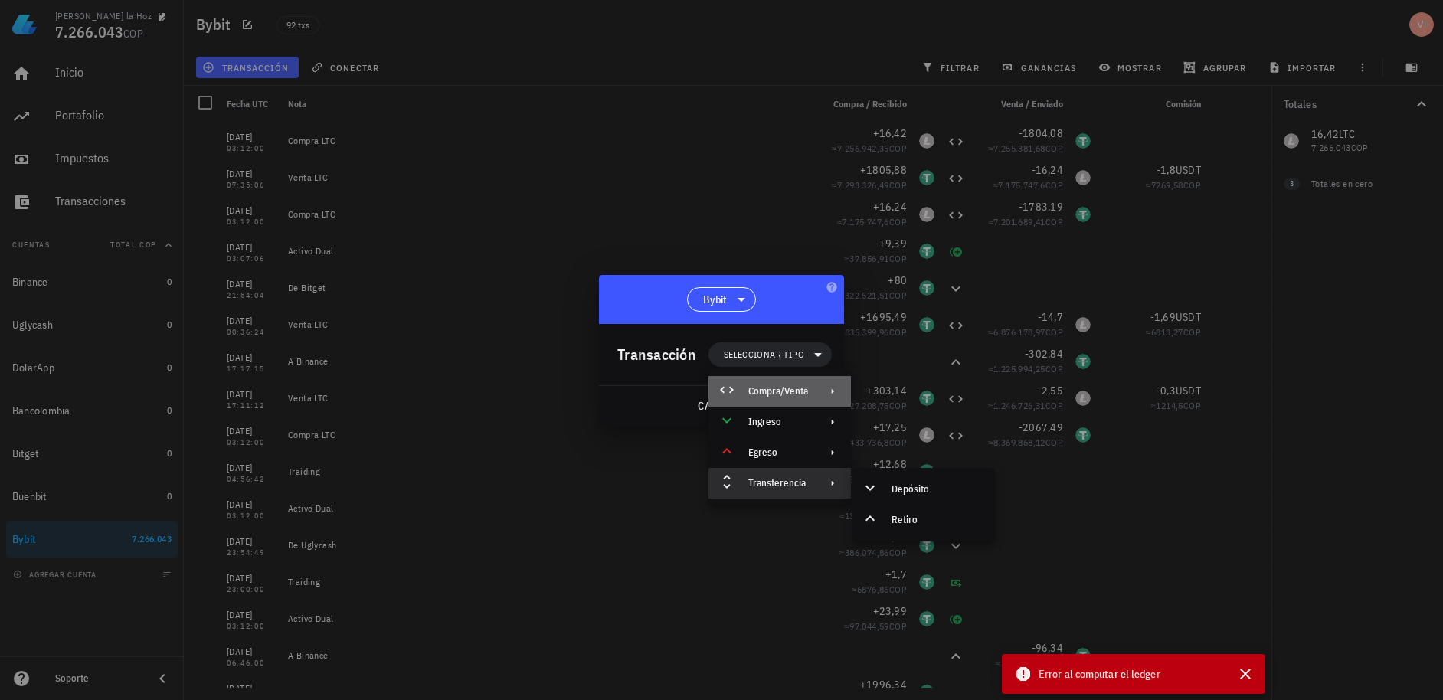
click at [779, 391] on div "Compra/Venta" at bounding box center [778, 391] width 60 height 12
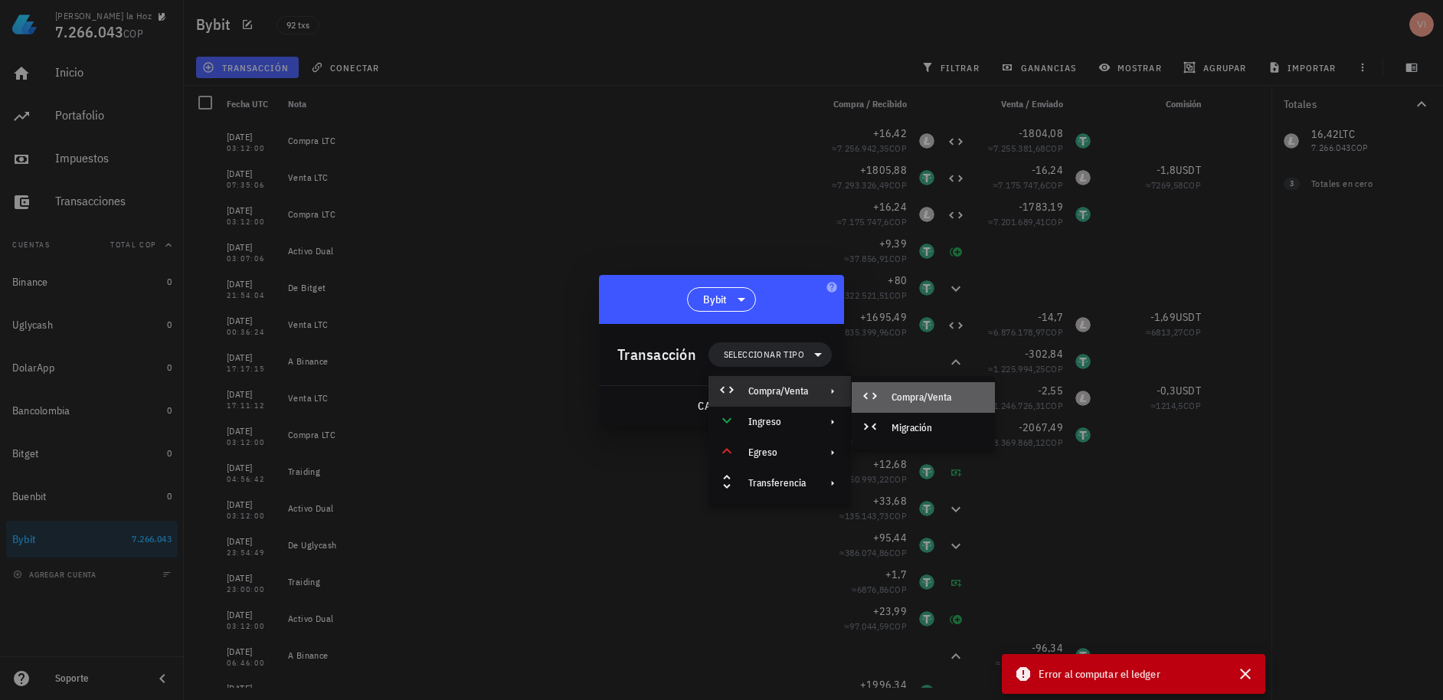
click at [894, 395] on div "Compra/Venta" at bounding box center [937, 397] width 91 height 12
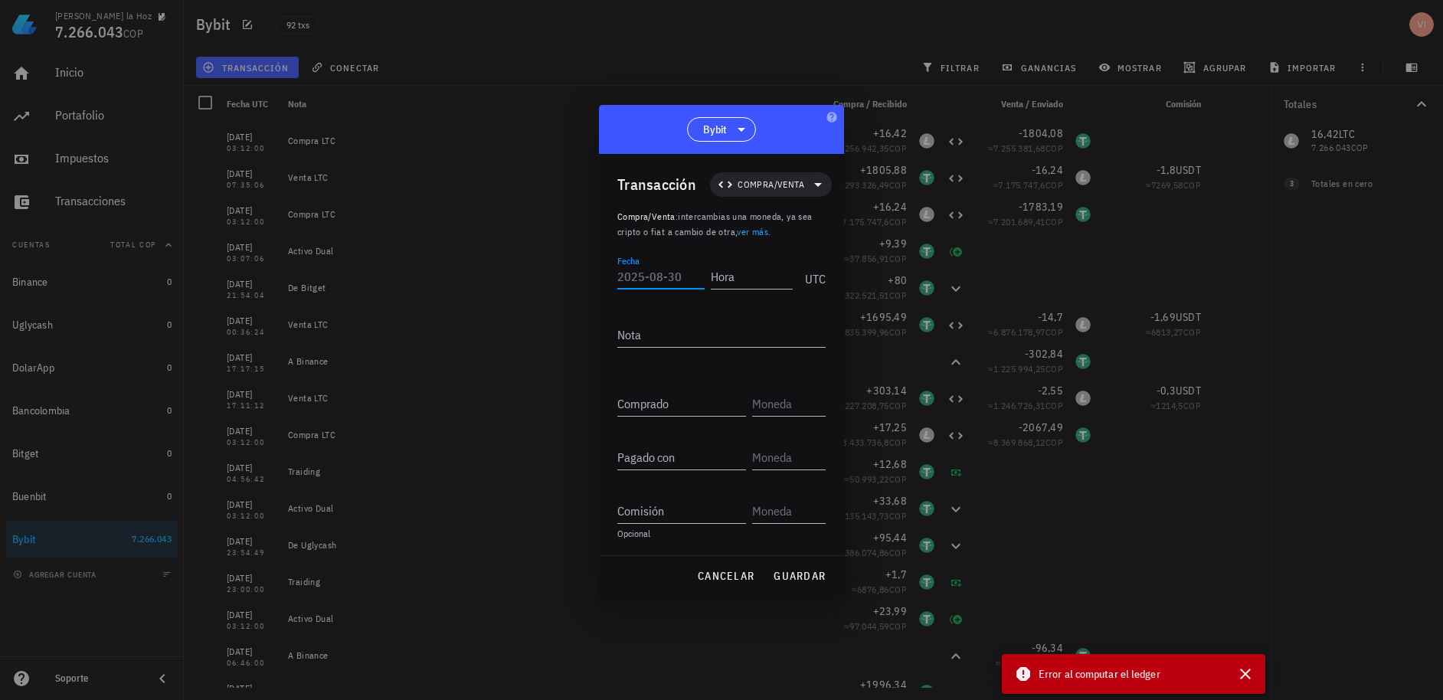
click at [679, 267] on input "Fecha" at bounding box center [660, 276] width 87 height 25
type input "[DATE]"
type input "05:15:00"
type textarea "Venta LTC"
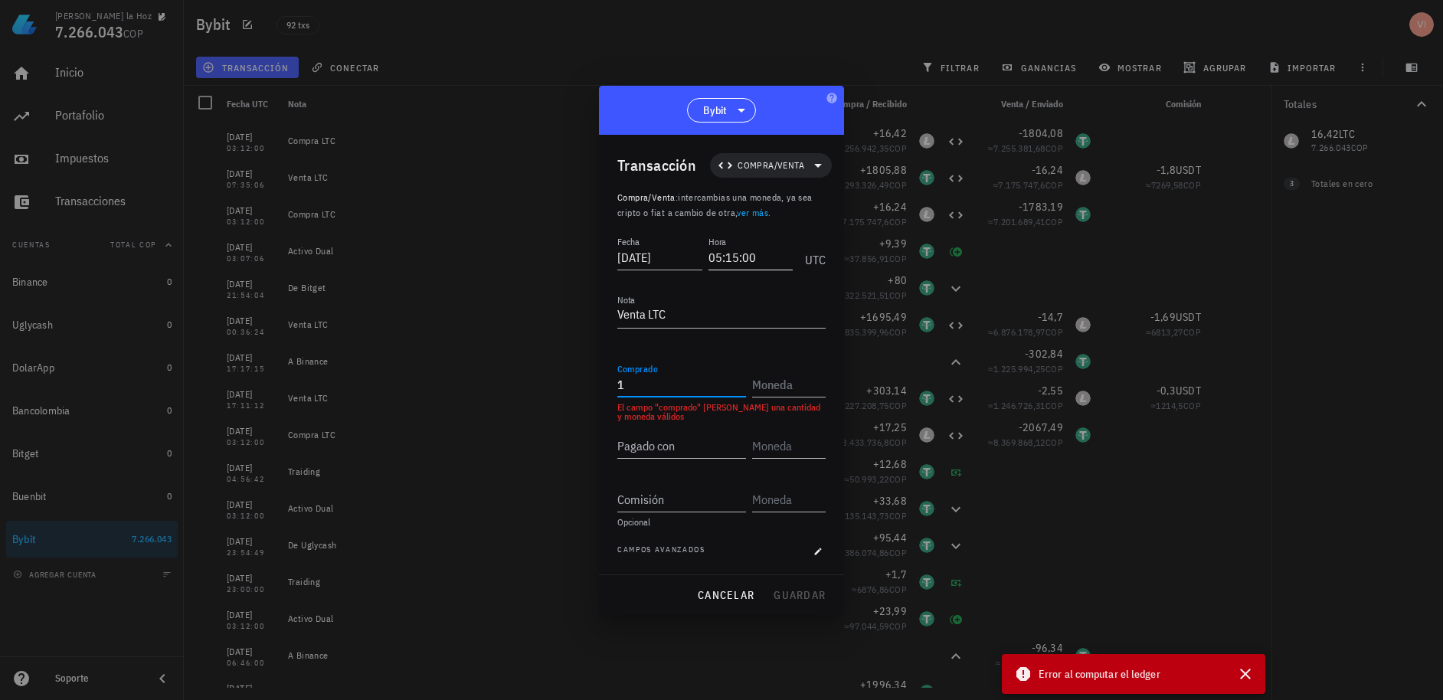
type input "1"
click at [729, 260] on input "05:15:00" at bounding box center [748, 257] width 87 height 25
drag, startPoint x: 736, startPoint y: 260, endPoint x: 775, endPoint y: 254, distance: 39.7
click at [775, 254] on input "05:16:2" at bounding box center [748, 257] width 87 height 25
type input "05:16:23"
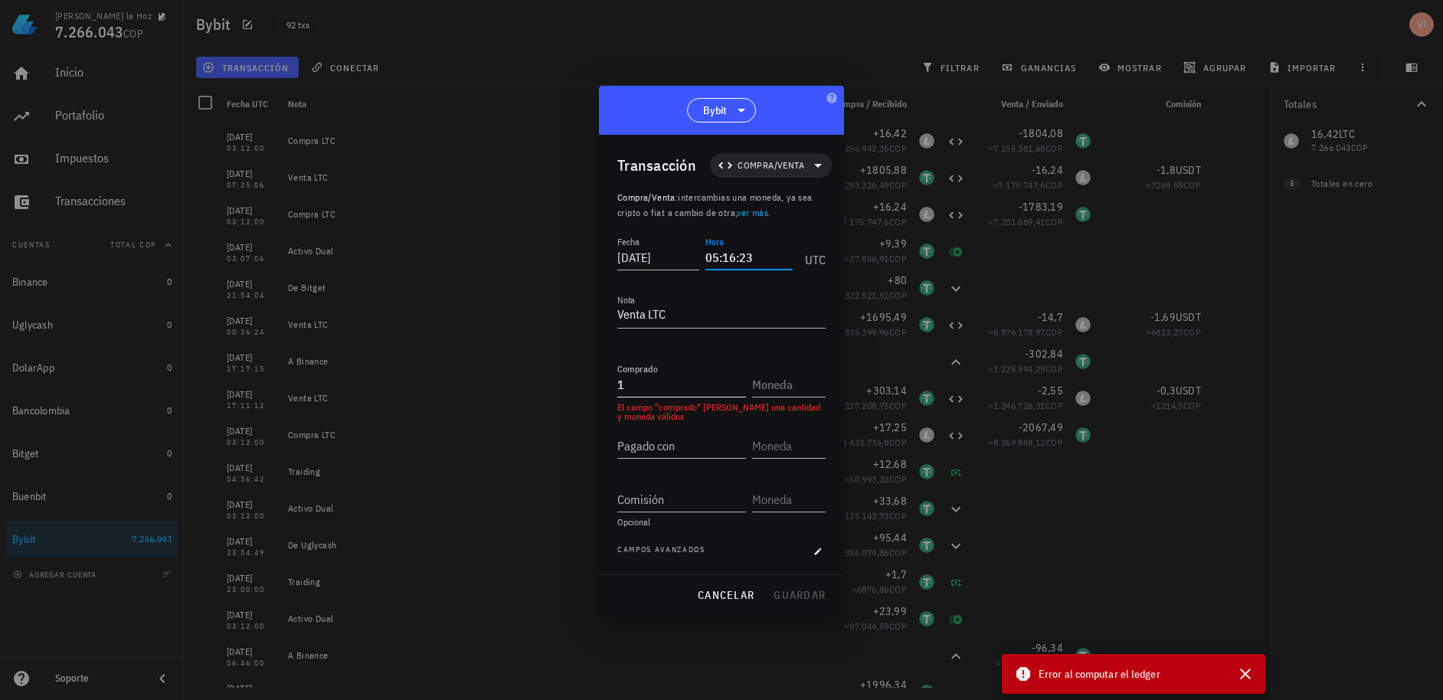
click at [699, 377] on input "1" at bounding box center [681, 384] width 129 height 25
type input "1.824,42"
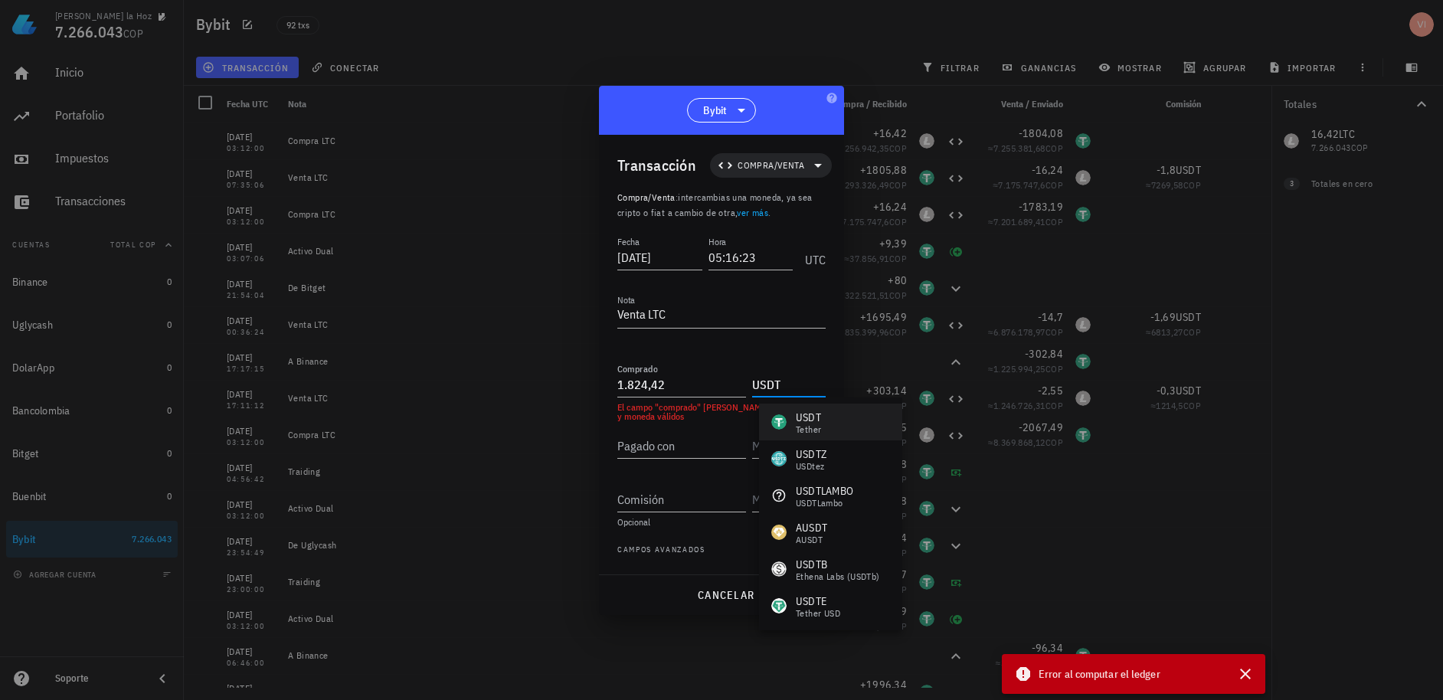
click at [854, 425] on div "USDT Tether" at bounding box center [830, 422] width 143 height 37
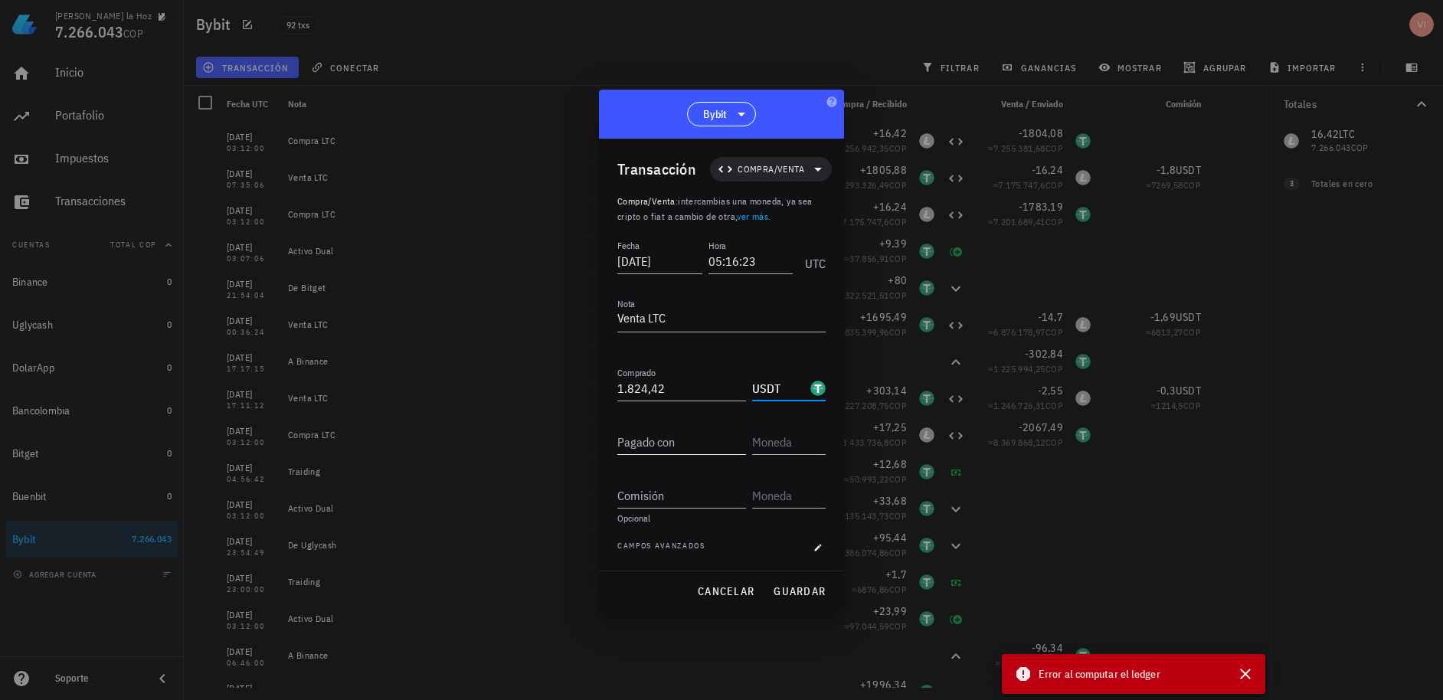
type input "USDT"
click at [643, 440] on input "Pagado con" at bounding box center [681, 442] width 129 height 25
type input "16,42"
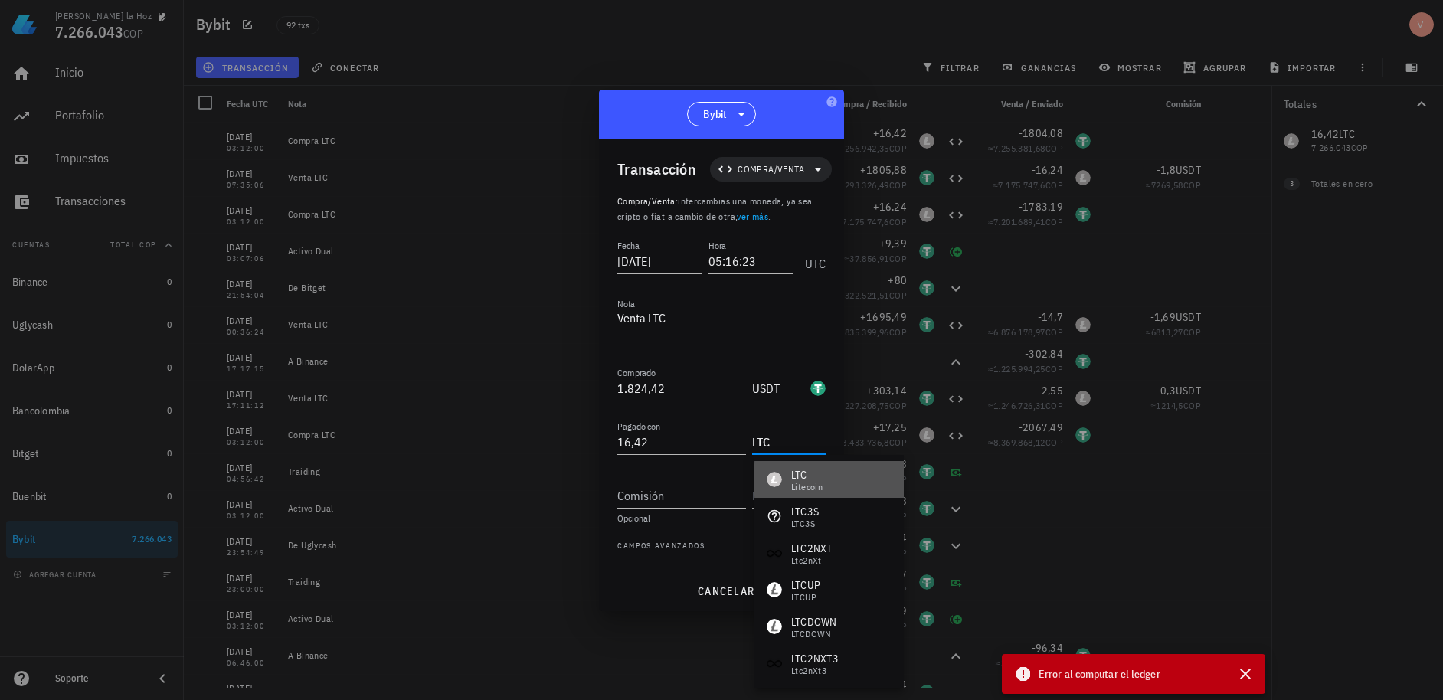
click at [838, 489] on div "LTC Litecoin" at bounding box center [828, 479] width 149 height 37
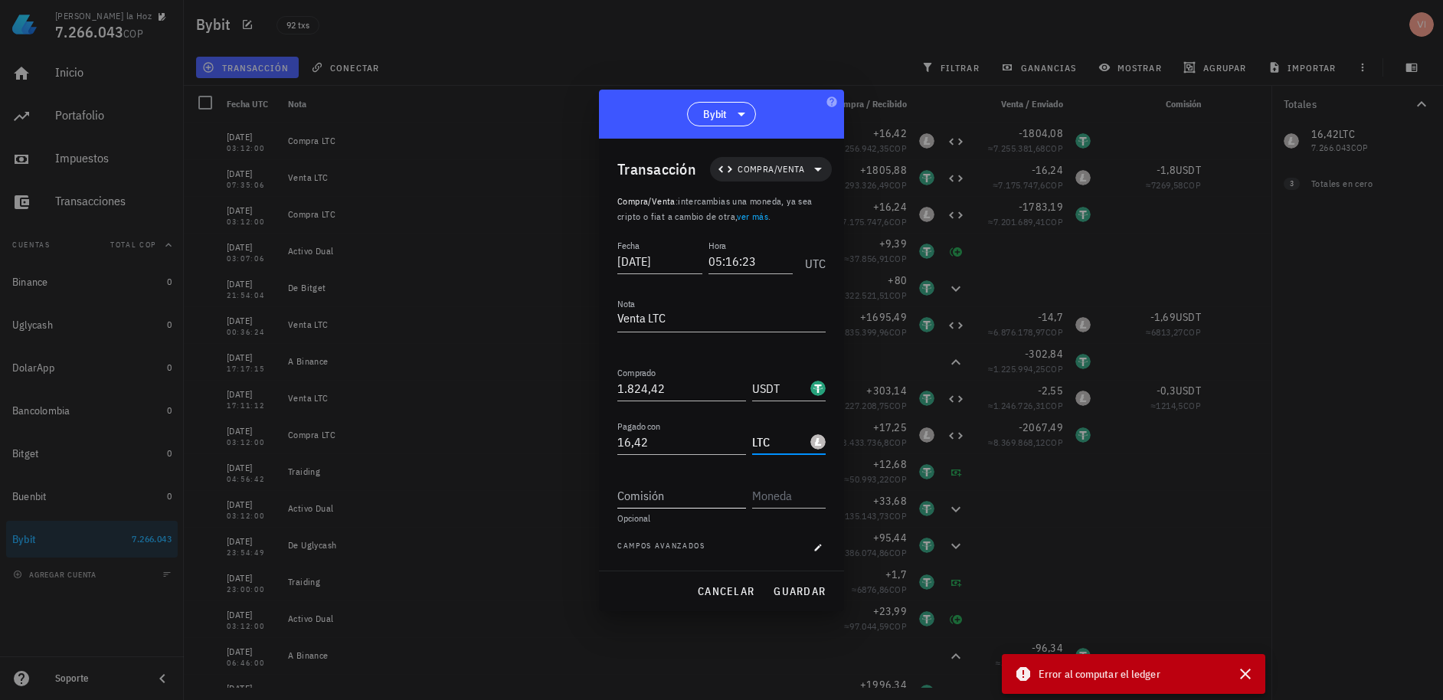
type input "LTC"
click at [686, 504] on input "Comisión" at bounding box center [681, 495] width 129 height 25
type input "1,82"
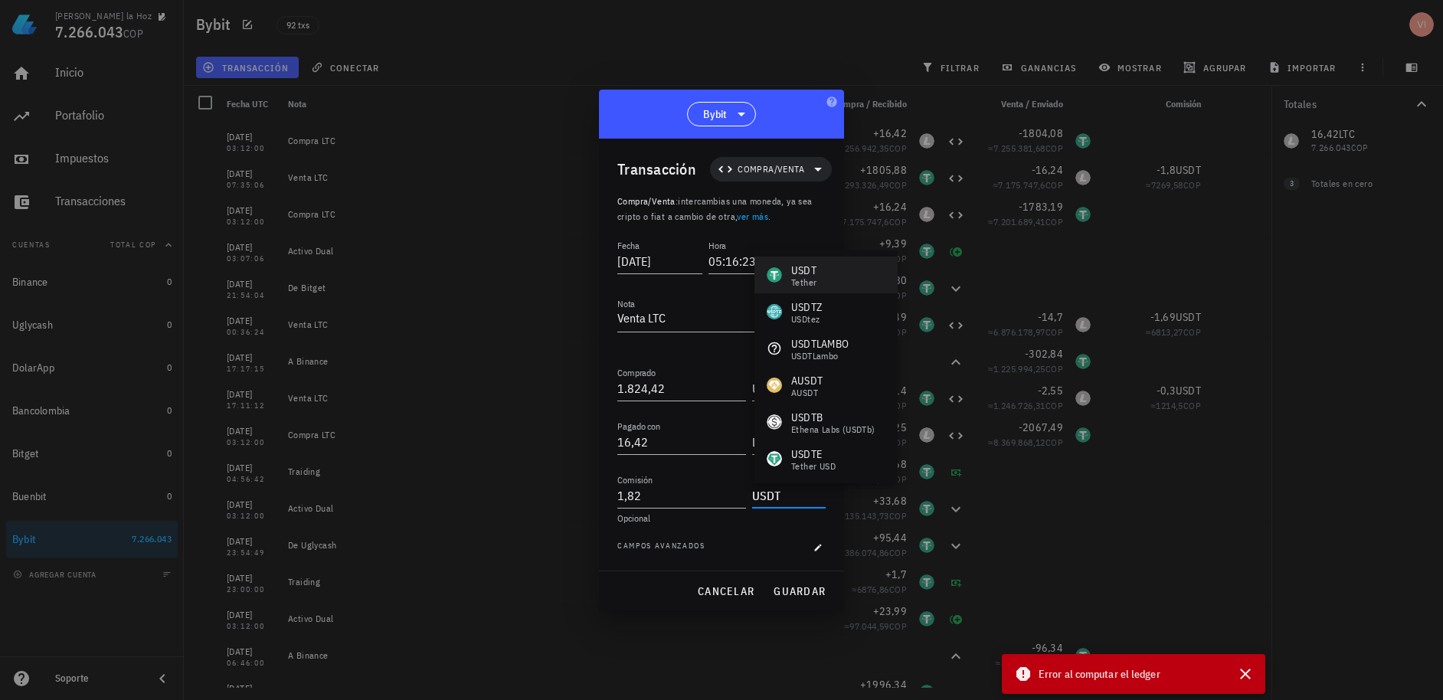
click at [821, 260] on div "USDT Tether" at bounding box center [825, 275] width 143 height 37
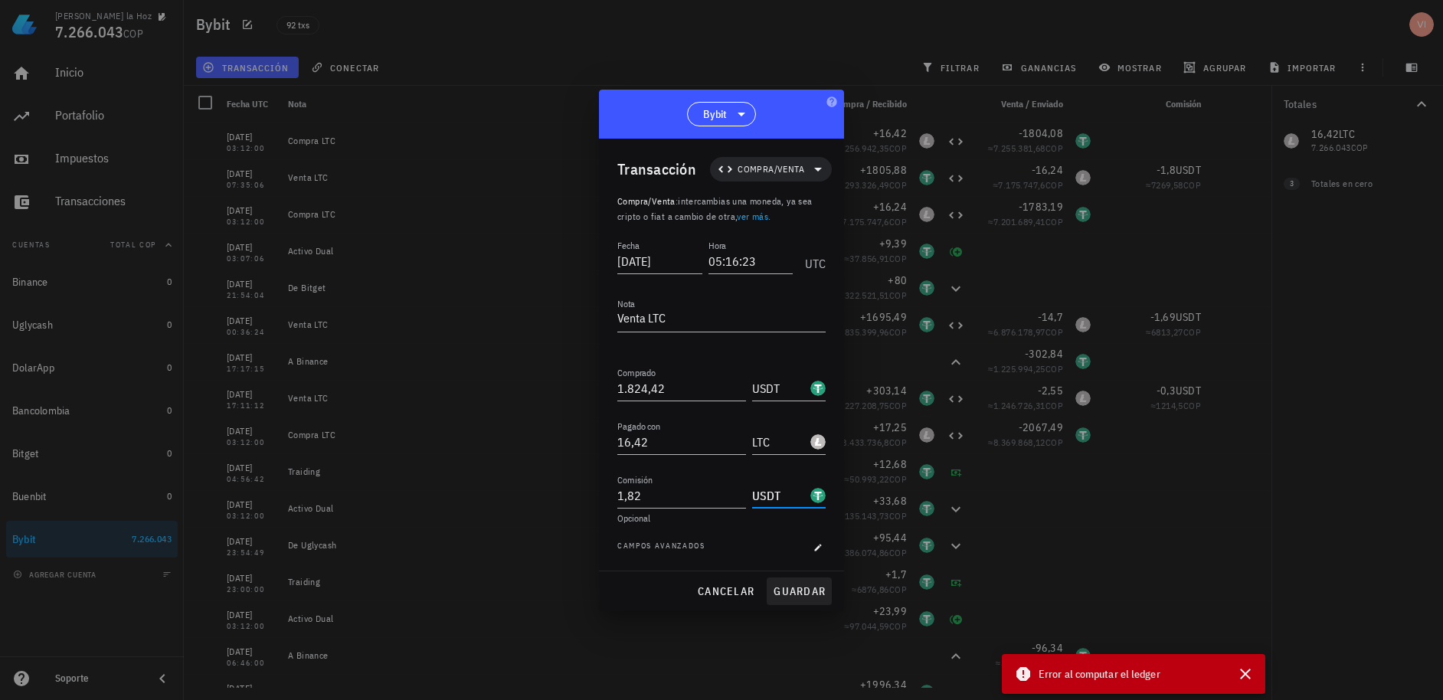
type input "USDT"
click at [800, 581] on button "guardar" at bounding box center [799, 592] width 65 height 28
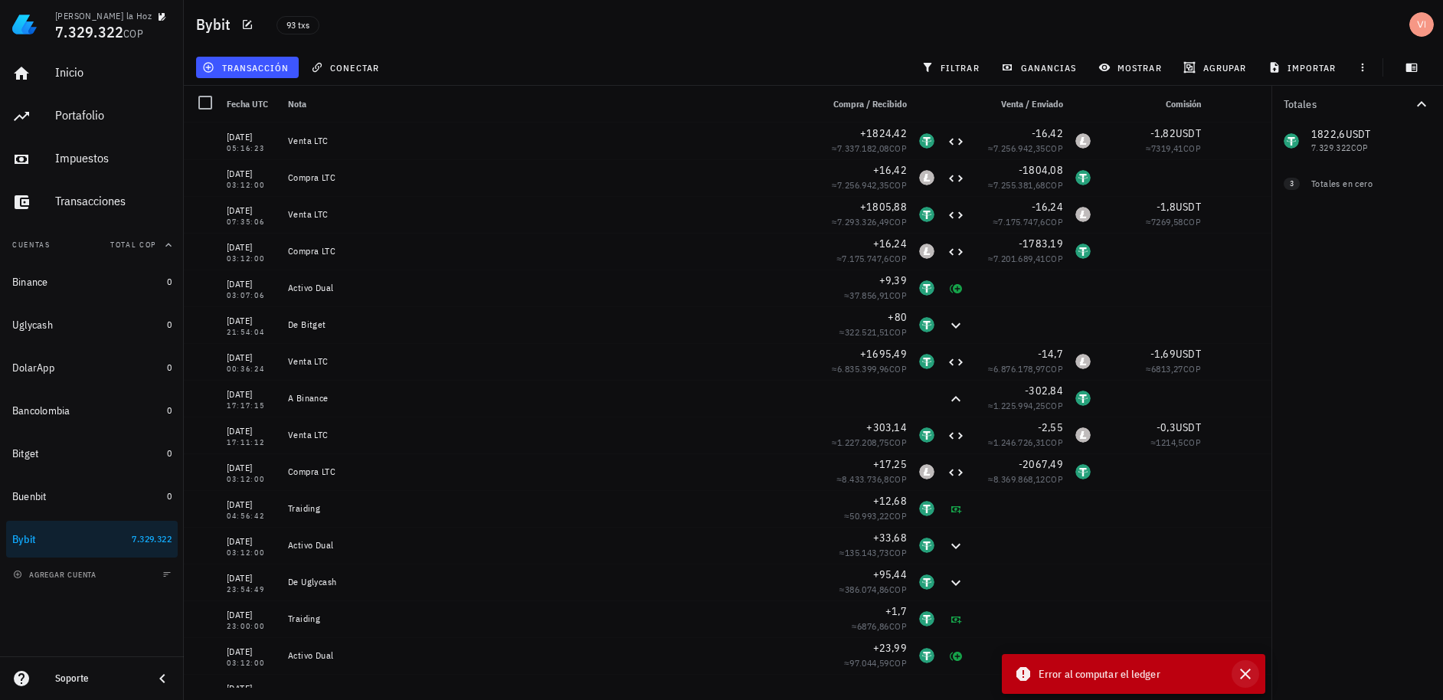
click at [1245, 673] on icon "button" at bounding box center [1245, 674] width 18 height 18
